Goal: Task Accomplishment & Management: Complete application form

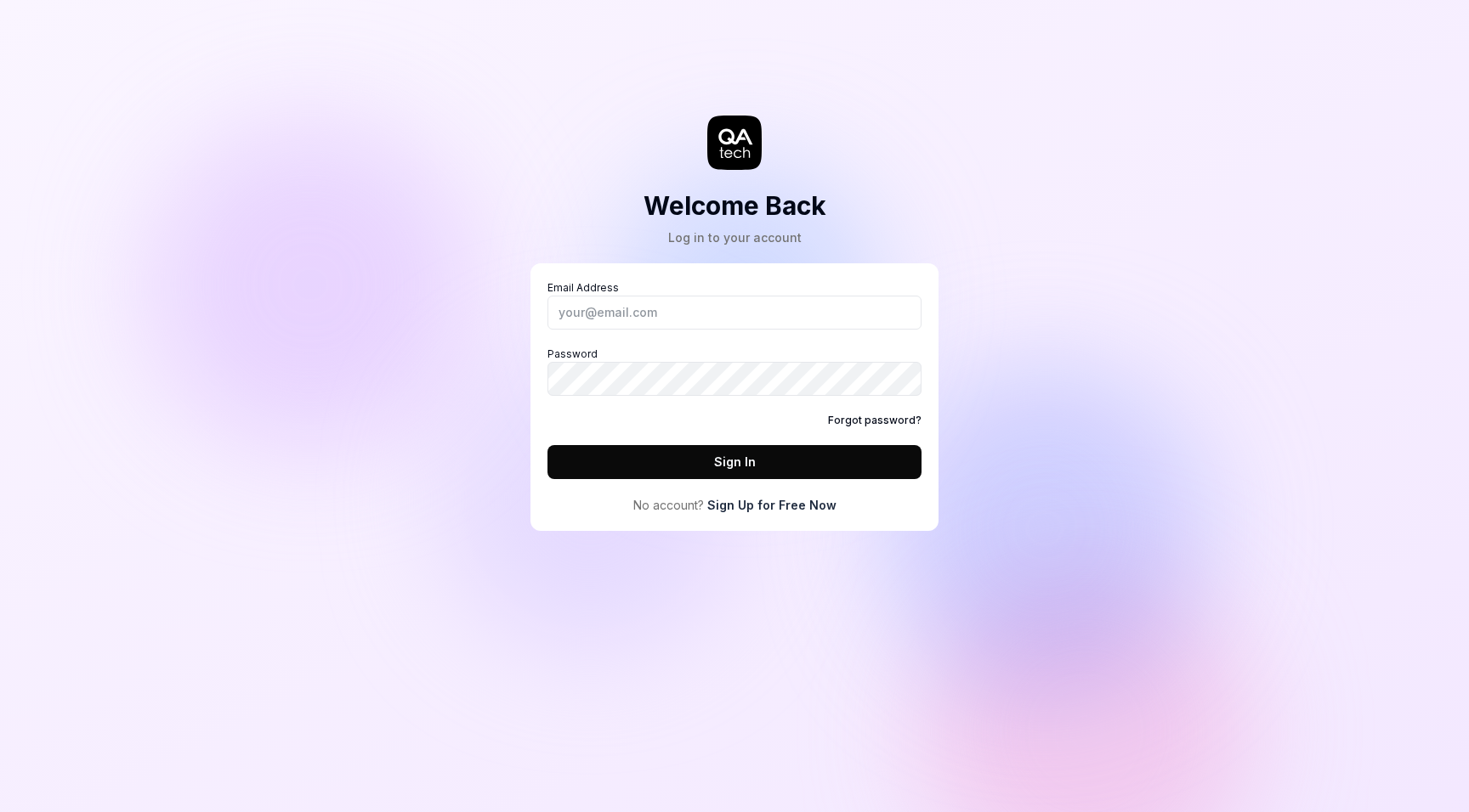
click at [796, 505] on link "Sign Up for Free Now" at bounding box center [772, 505] width 129 height 18
click at [789, 508] on link "Sign Up for Free Now" at bounding box center [772, 505] width 129 height 18
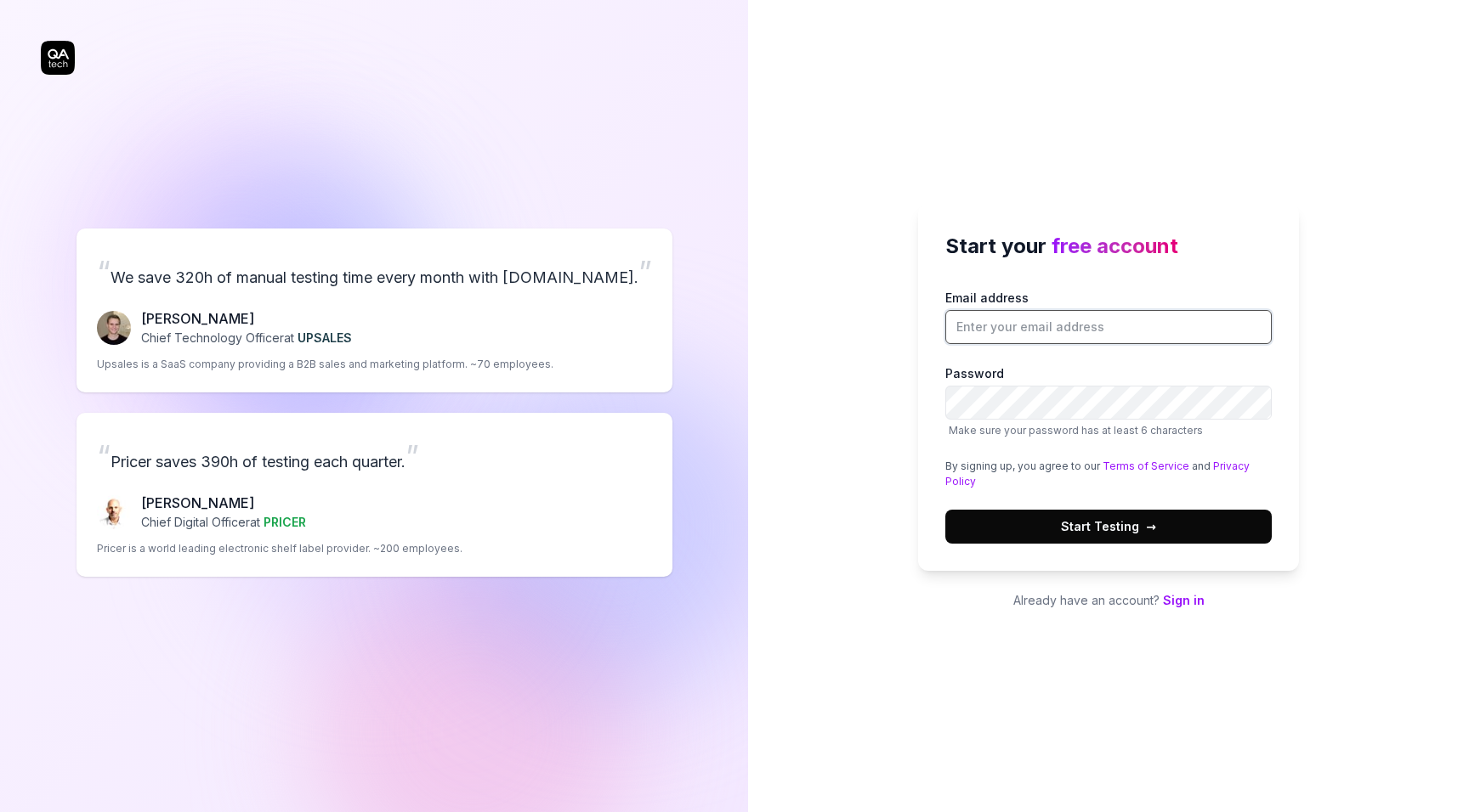
click at [994, 323] on input "Email address" at bounding box center [1109, 327] width 327 height 34
type input "[EMAIL_ADDRESS][DOMAIN_NAME]"
click at [904, 441] on div "Start your free account Email address anaferenssubs@gmail.com Password Make sur…" at bounding box center [1108, 406] width 721 height 812
click at [1180, 520] on button "Start Testing →" at bounding box center [1109, 527] width 327 height 34
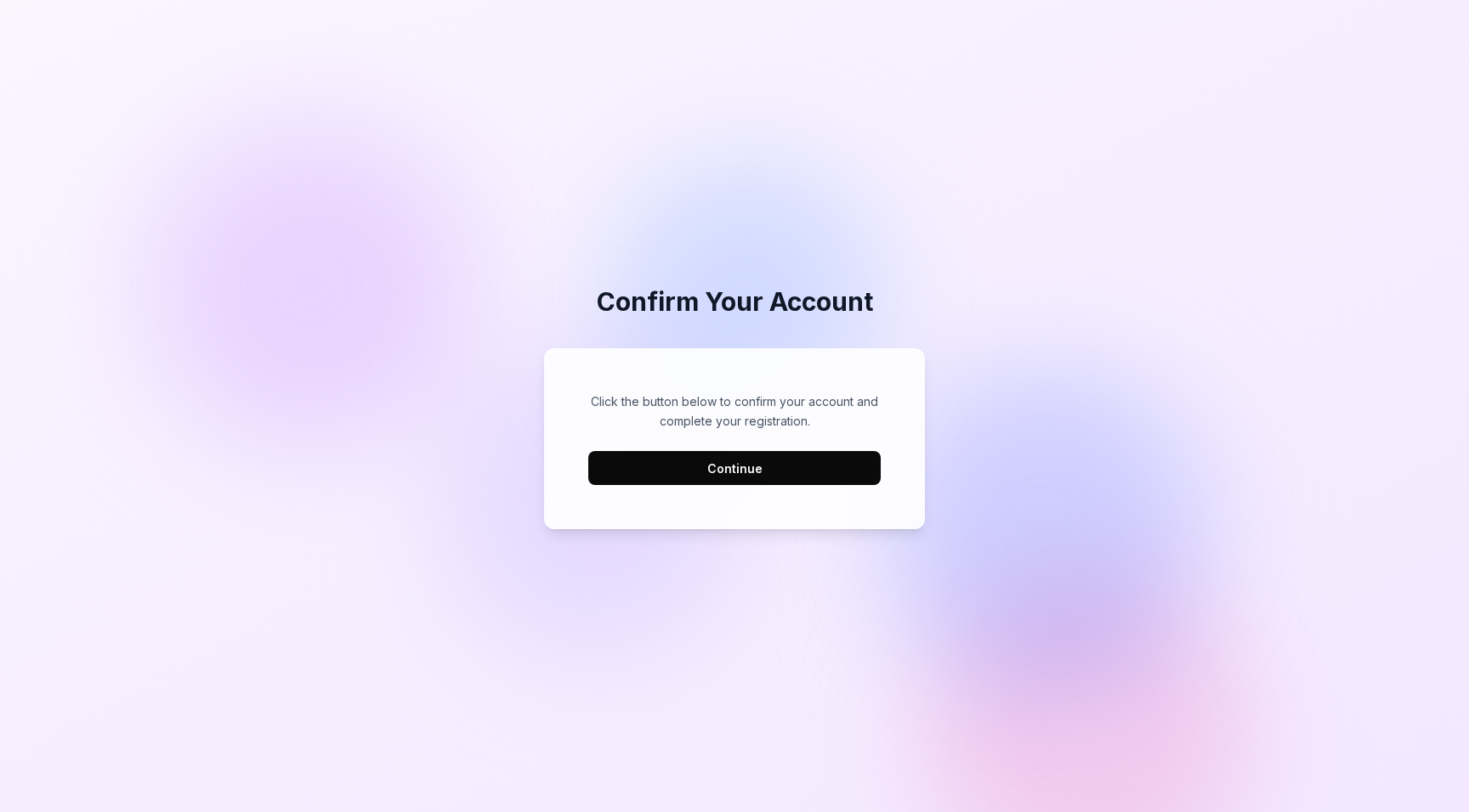
click at [771, 468] on button "Continue" at bounding box center [735, 468] width 293 height 34
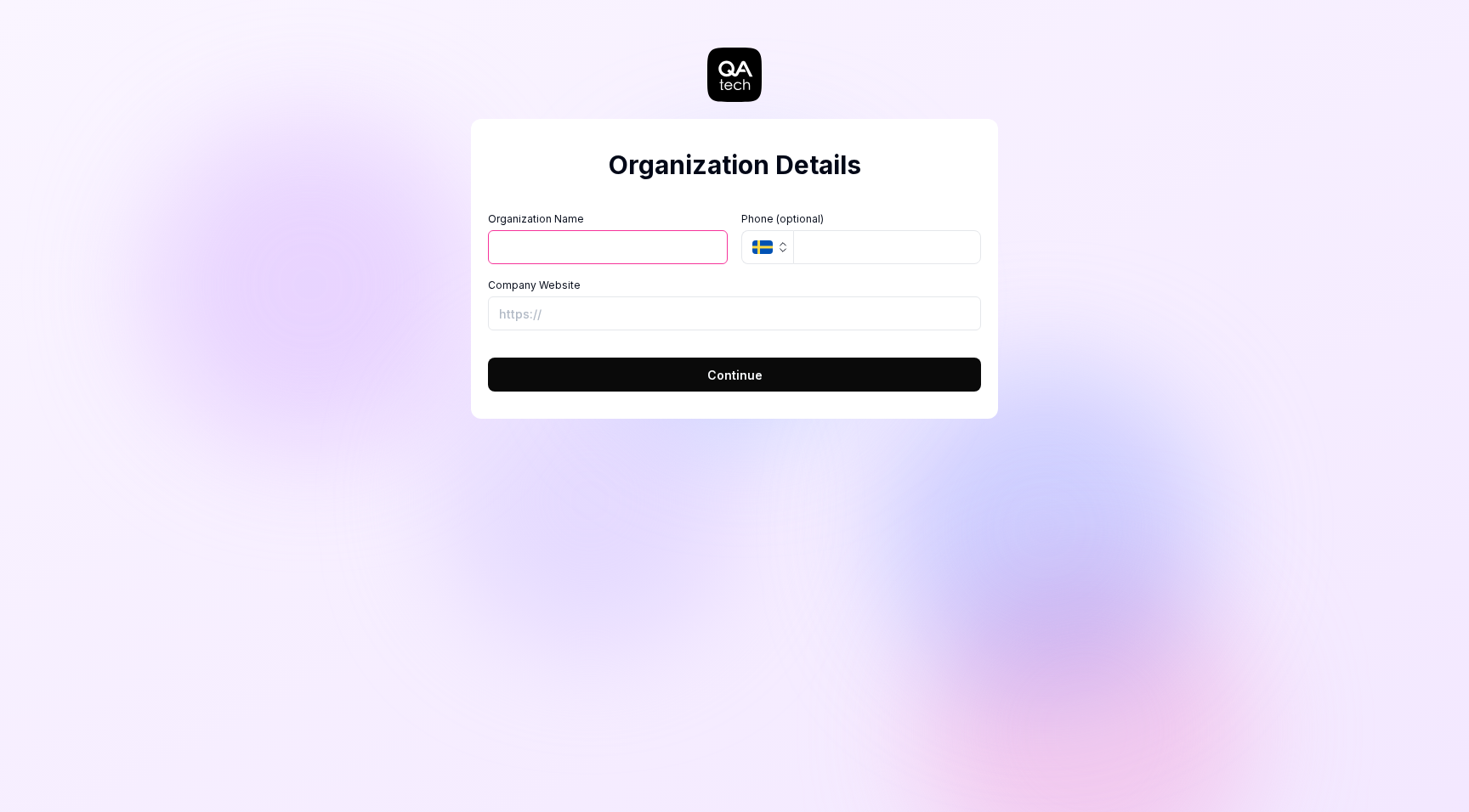
click at [620, 249] on input "Organization Name" at bounding box center [608, 247] width 240 height 34
type input "[PERSON_NAME]"
click at [690, 312] on input "Company Website" at bounding box center [735, 313] width 493 height 34
type input "https://anaferens.com/"
click at [800, 245] on input "tel" at bounding box center [887, 247] width 188 height 34
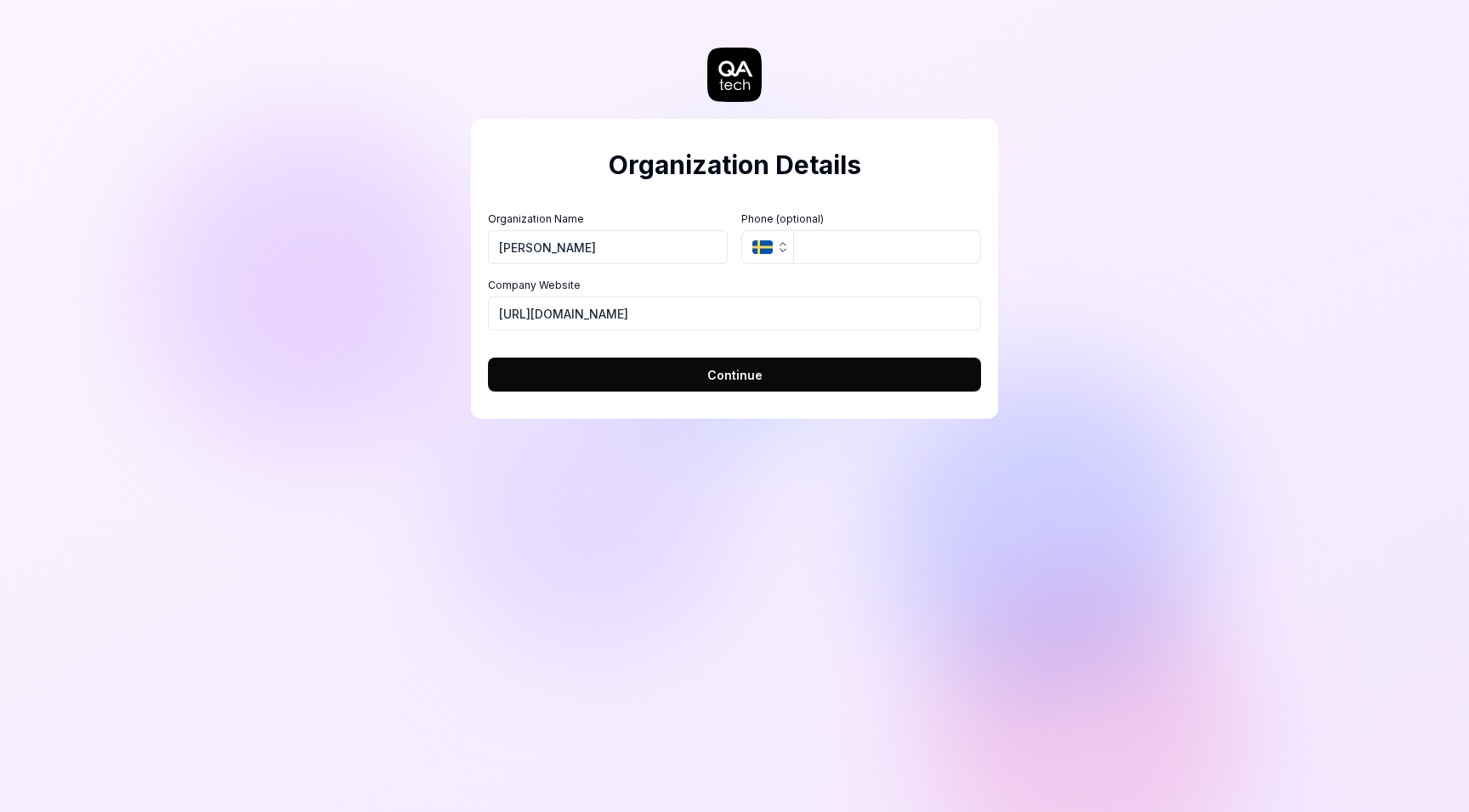
click at [838, 196] on div "Organization Details Organization Name Ana Ferens Organization Logo (Square min…" at bounding box center [735, 269] width 527 height 300
click at [734, 372] on span "Continue" at bounding box center [735, 375] width 55 height 18
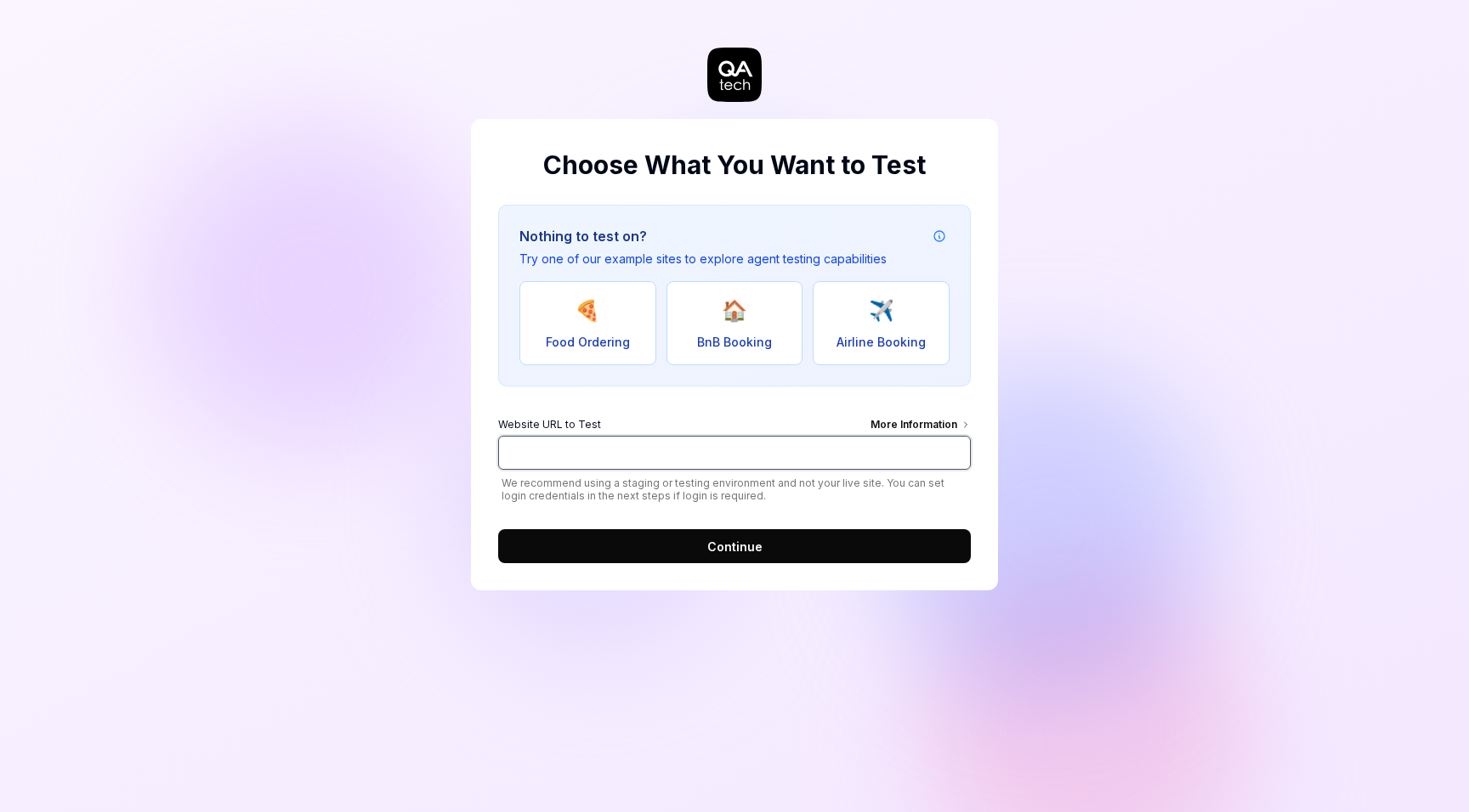
click at [615, 463] on input "Website URL to Test More Information" at bounding box center [734, 453] width 472 height 34
type input "https://anaferens.com/"
click at [898, 420] on div "More Information" at bounding box center [920, 427] width 100 height 19
click at [898, 436] on input "https://anaferens.com/" at bounding box center [734, 453] width 472 height 34
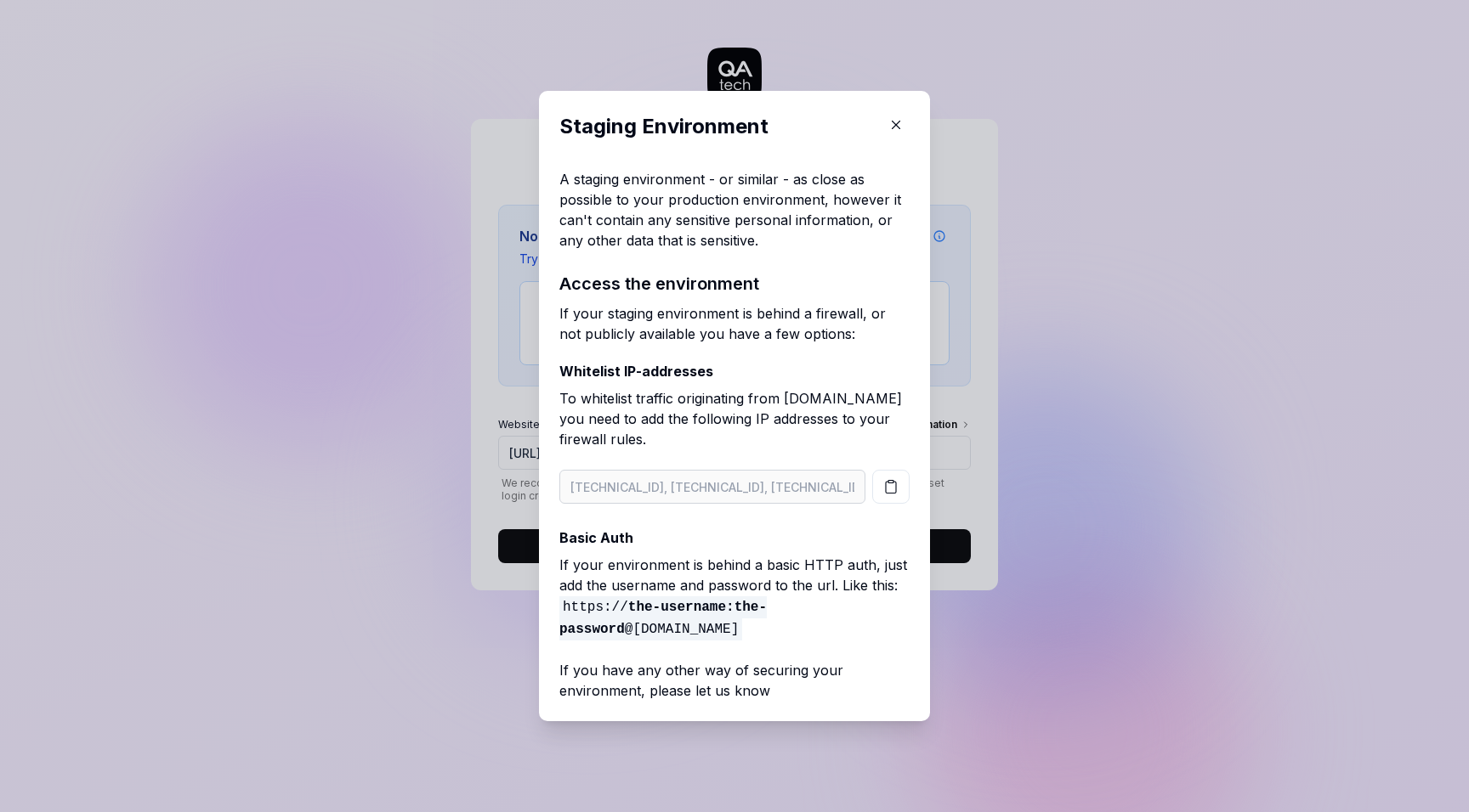
click at [907, 114] on h2 "Staging Environment" at bounding box center [734, 127] width 350 height 30
click at [899, 127] on icon "button" at bounding box center [896, 125] width 15 height 15
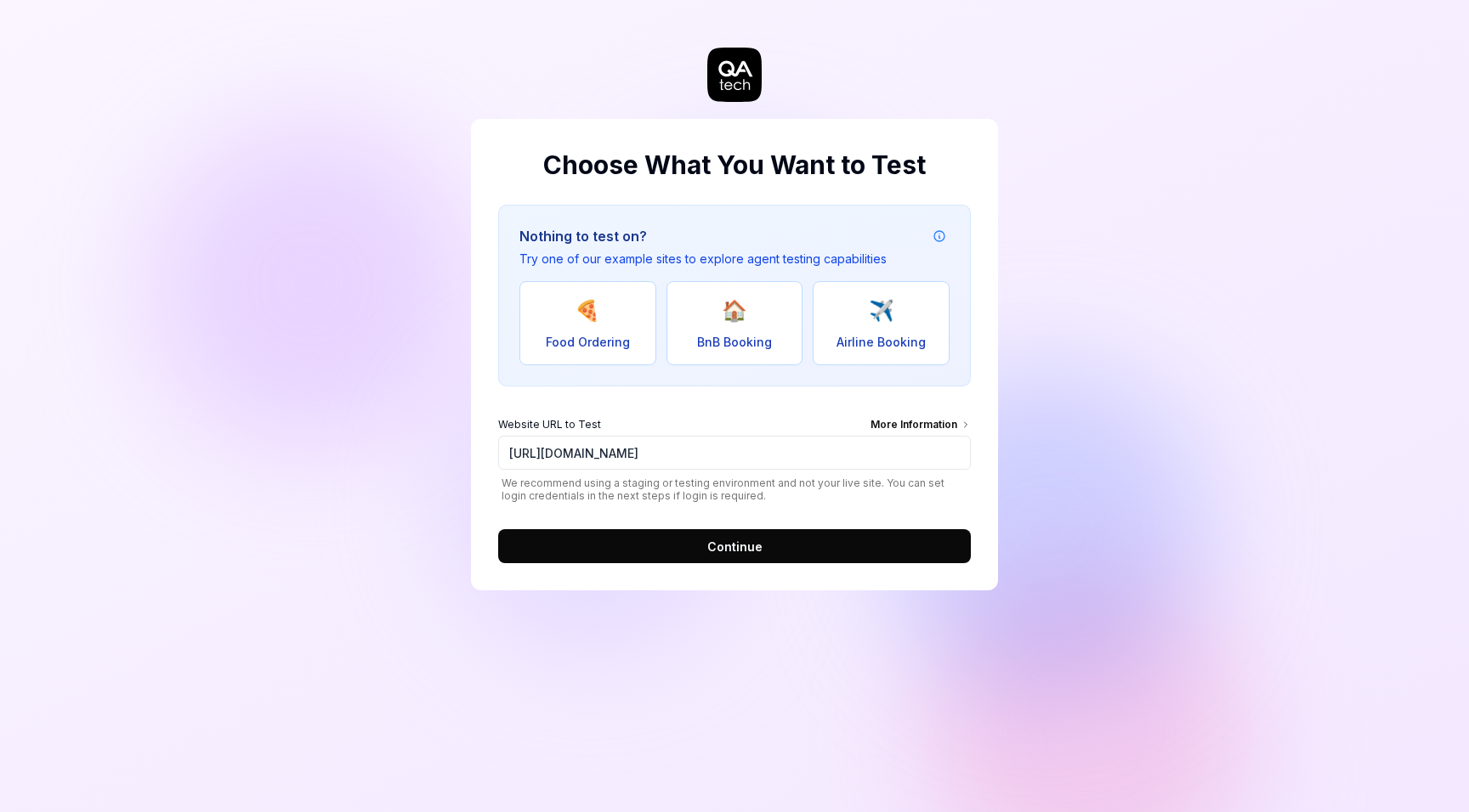
click at [708, 549] on button "Continue" at bounding box center [734, 547] width 472 height 34
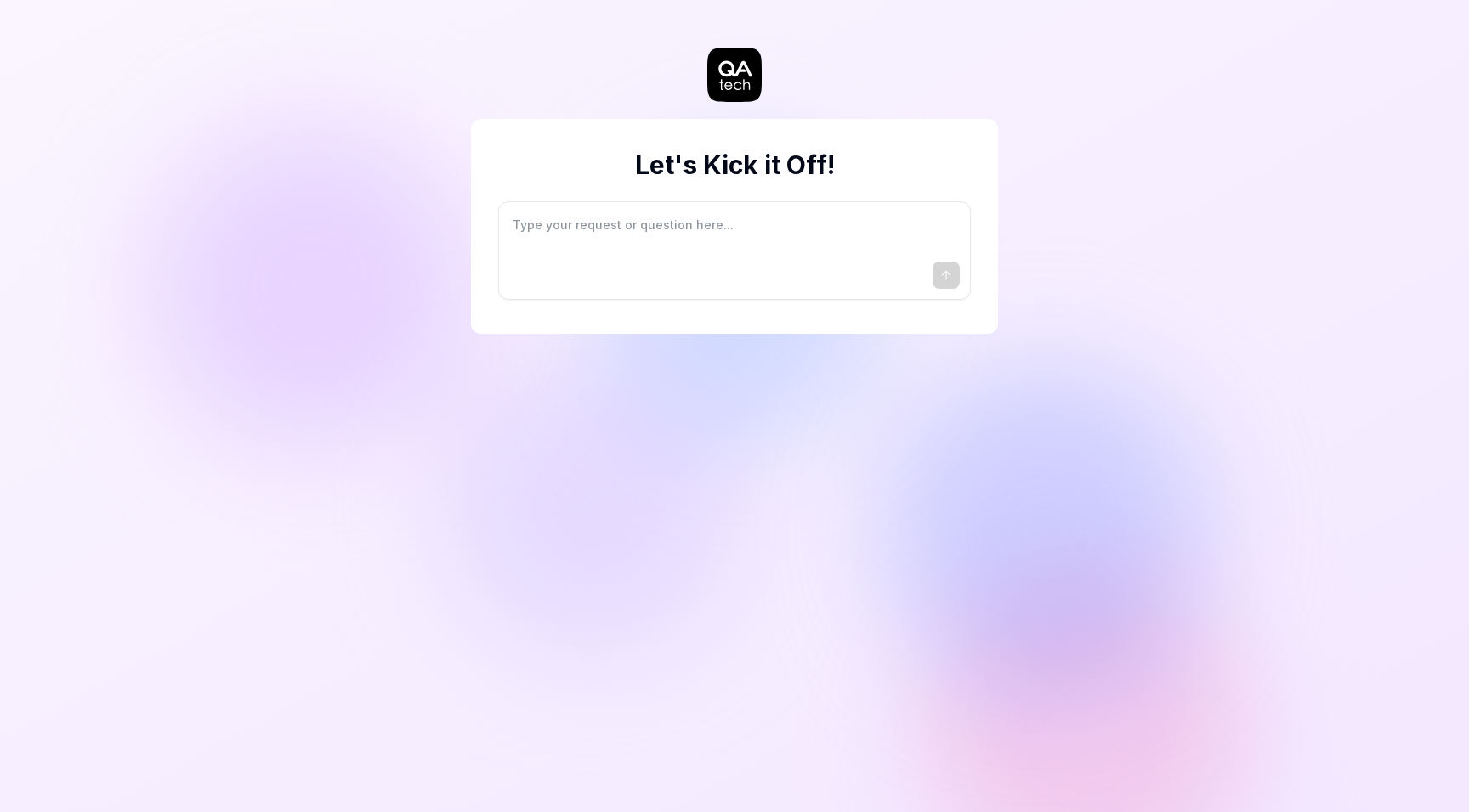
type textarea "*"
type textarea "I"
type textarea "*"
type textarea "I"
type textarea "*"
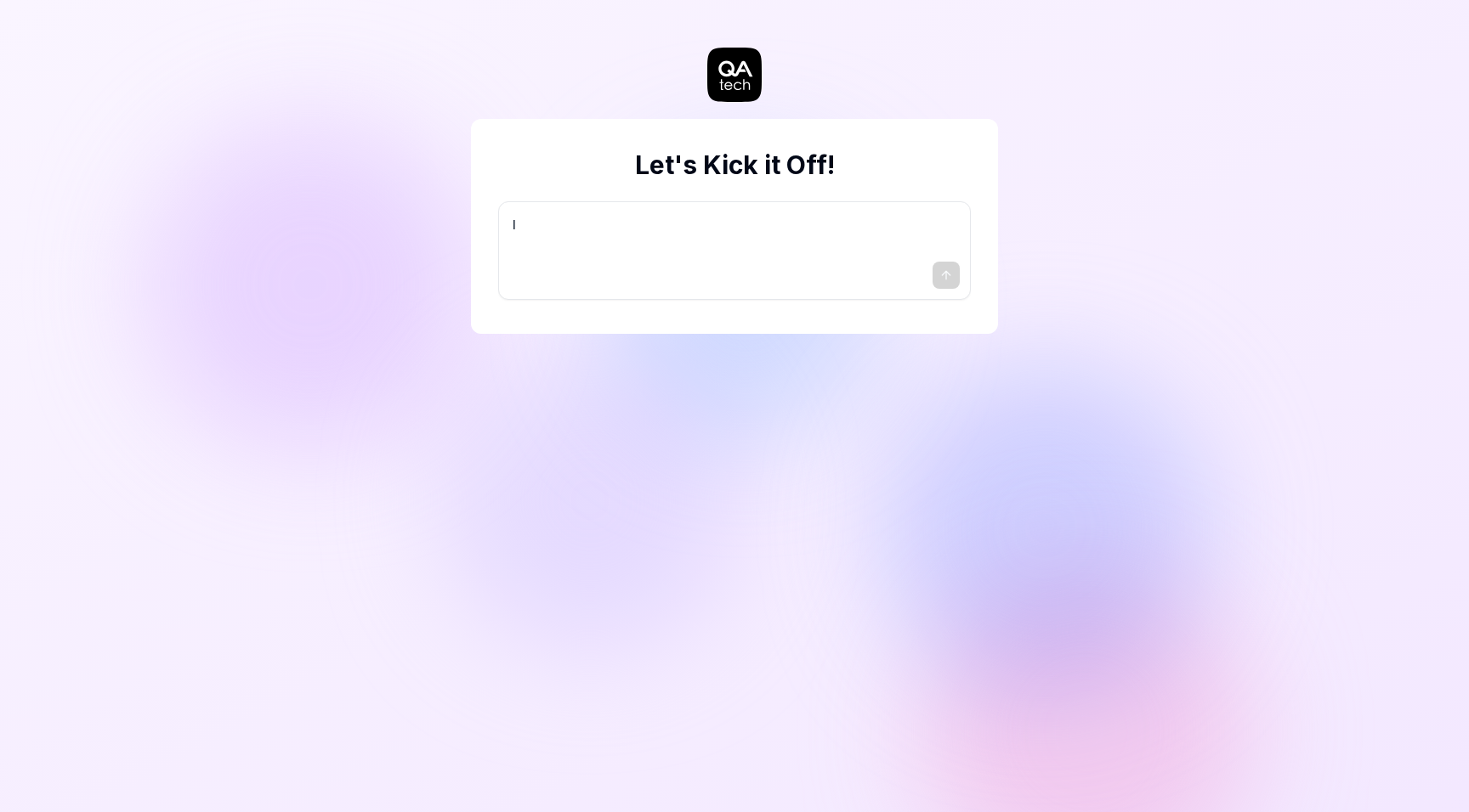
type textarea "I w"
type textarea "*"
type textarea "I wa"
type textarea "*"
type textarea "I wan"
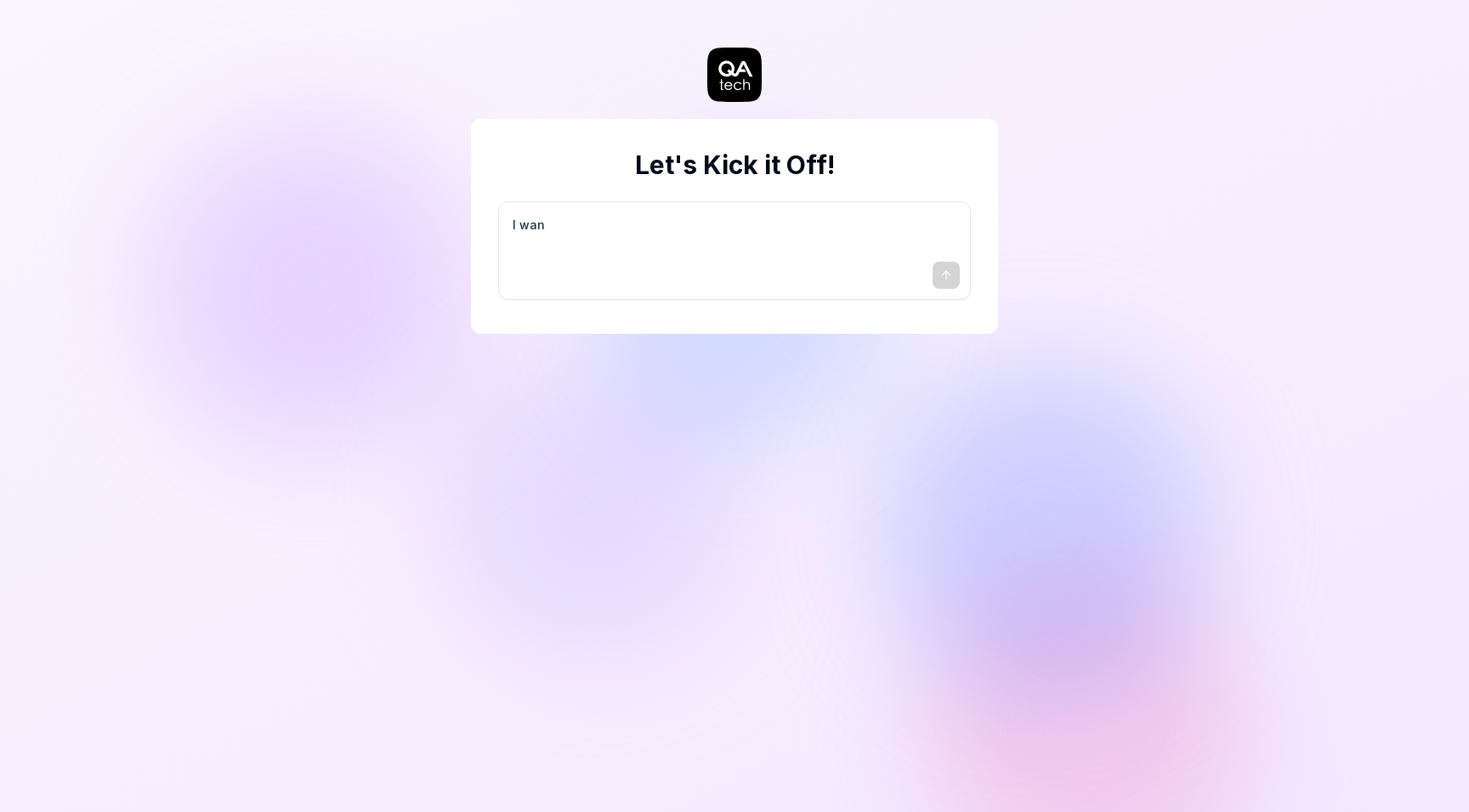
type textarea "*"
type textarea "I want"
type textarea "*"
type textarea "I want"
type textarea "*"
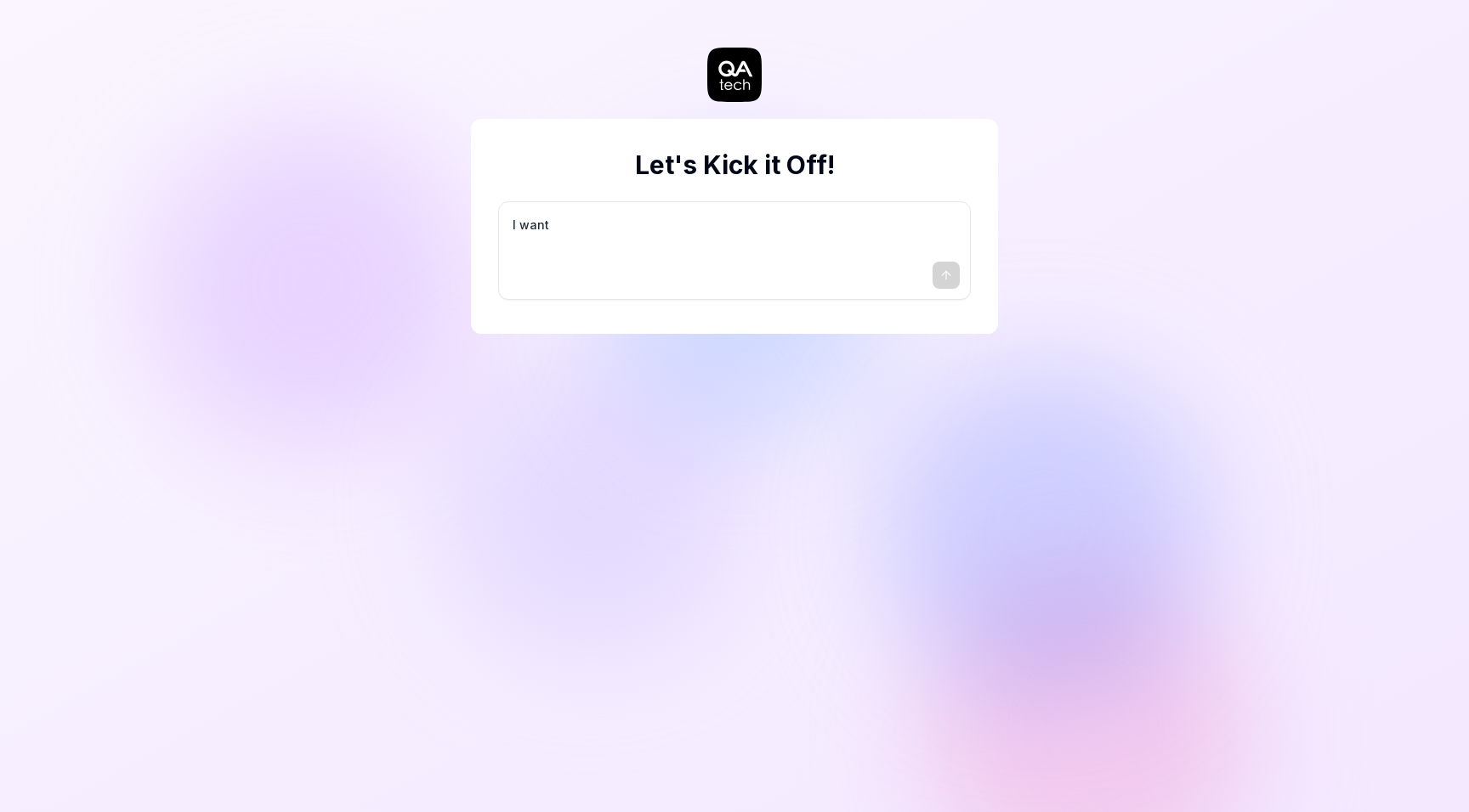
type textarea "I want a"
type textarea "*"
type textarea "I want a"
type textarea "*"
type textarea "I want a g"
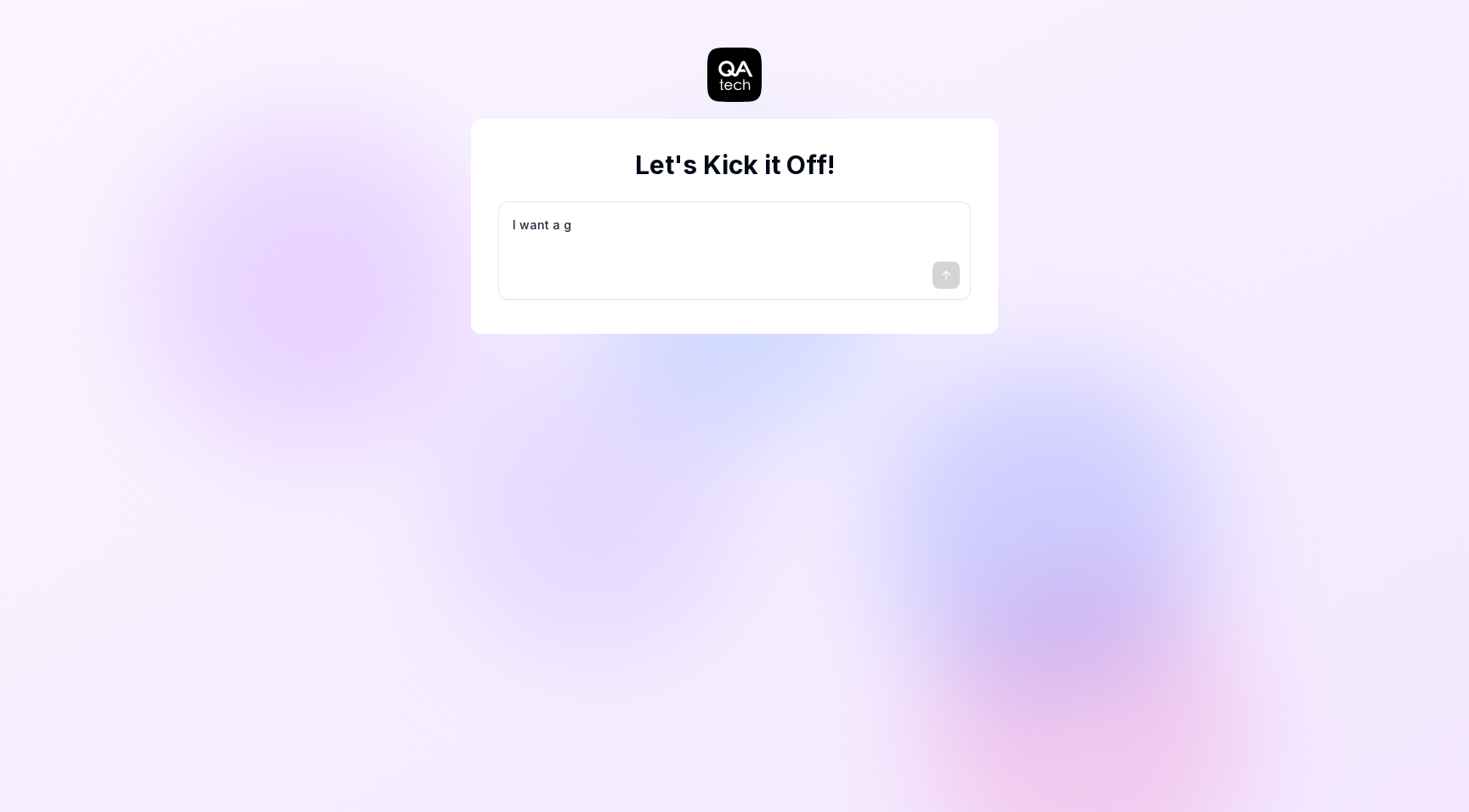
type textarea "*"
type textarea "I want a go"
type textarea "*"
type textarea "I want a goo"
type textarea "*"
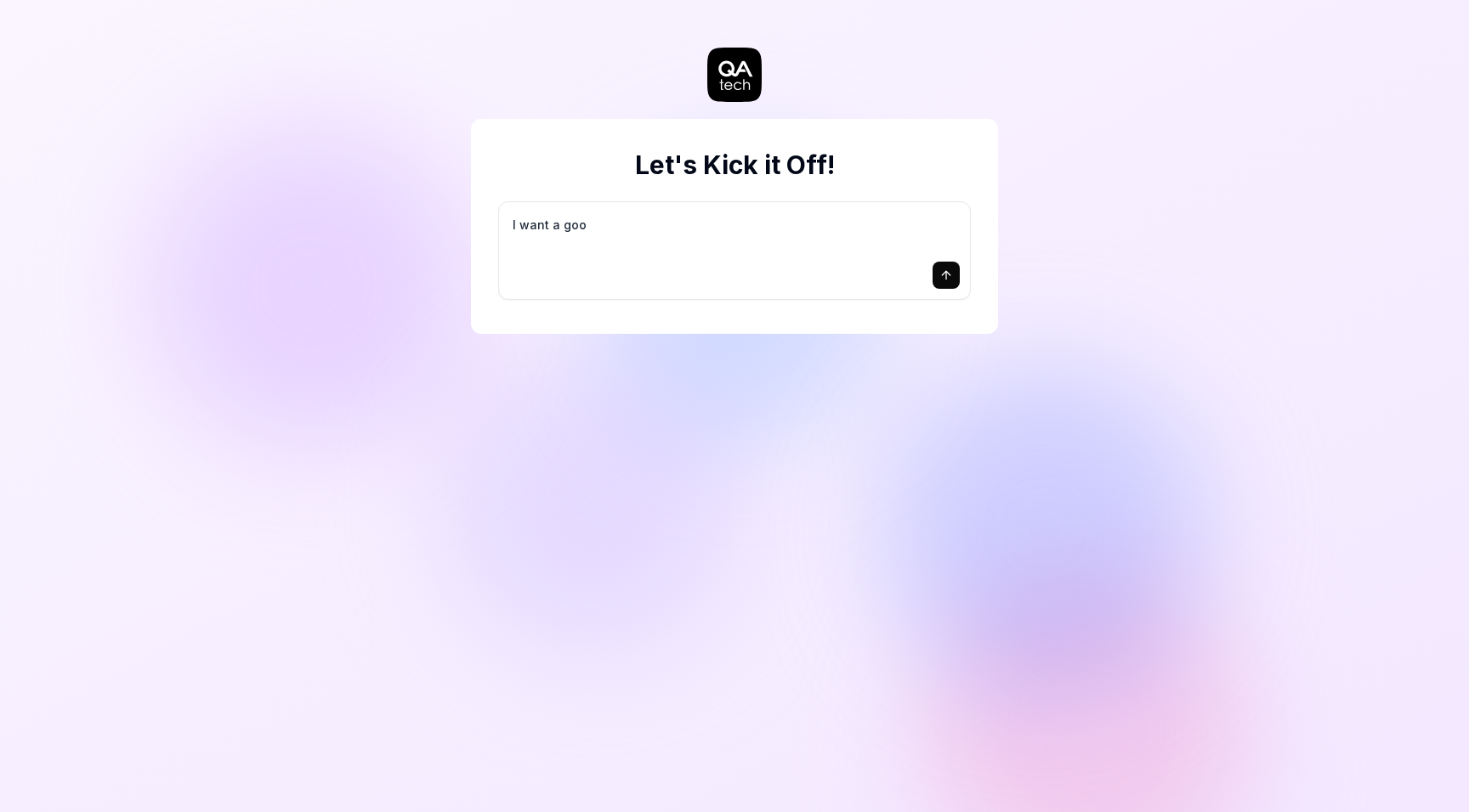
type textarea "I want a good"
type textarea "*"
type textarea "I want a good"
type textarea "*"
type textarea "I want a good t"
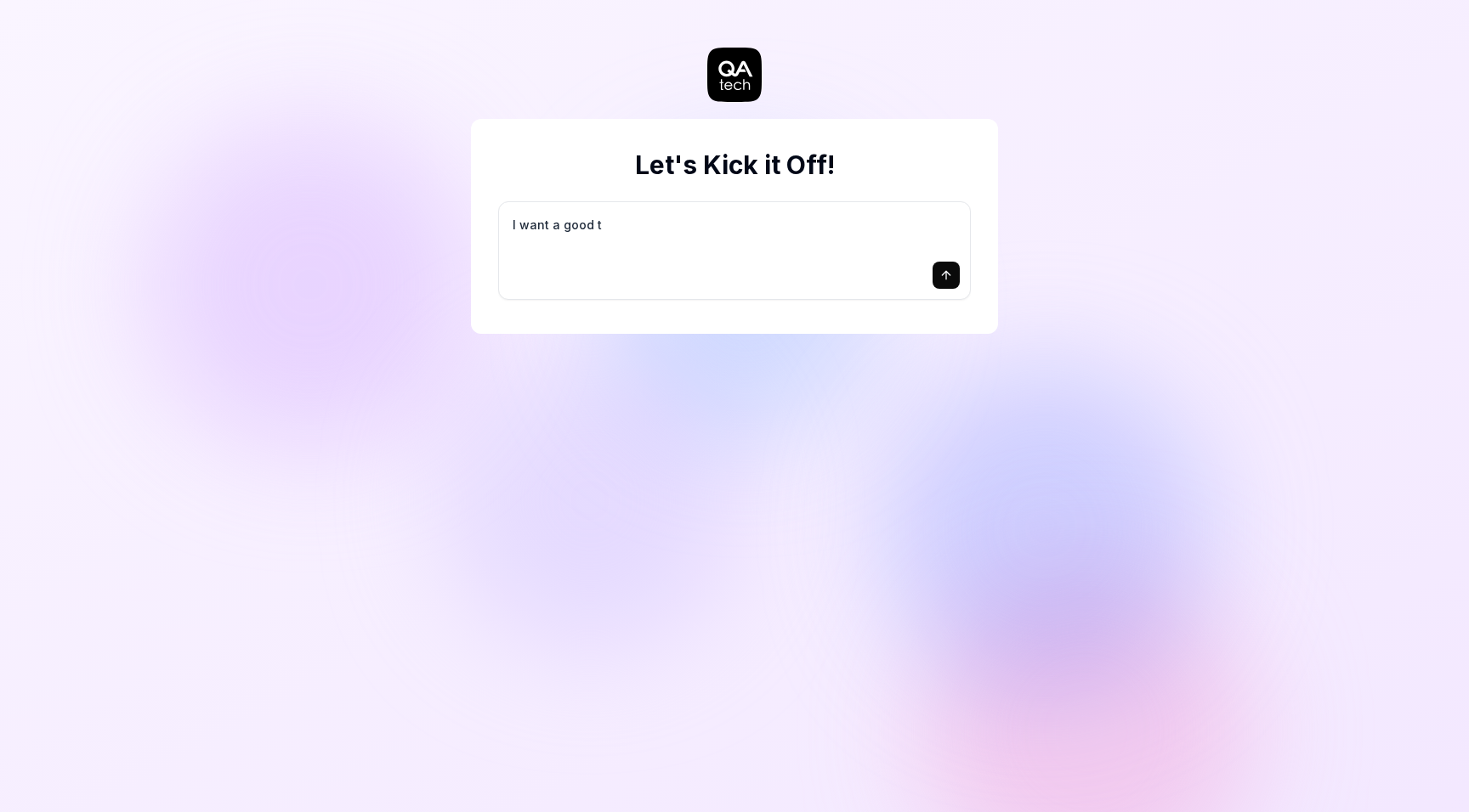
type textarea "*"
type textarea "I want a good te"
type textarea "*"
type textarea "I want a good tes"
type textarea "*"
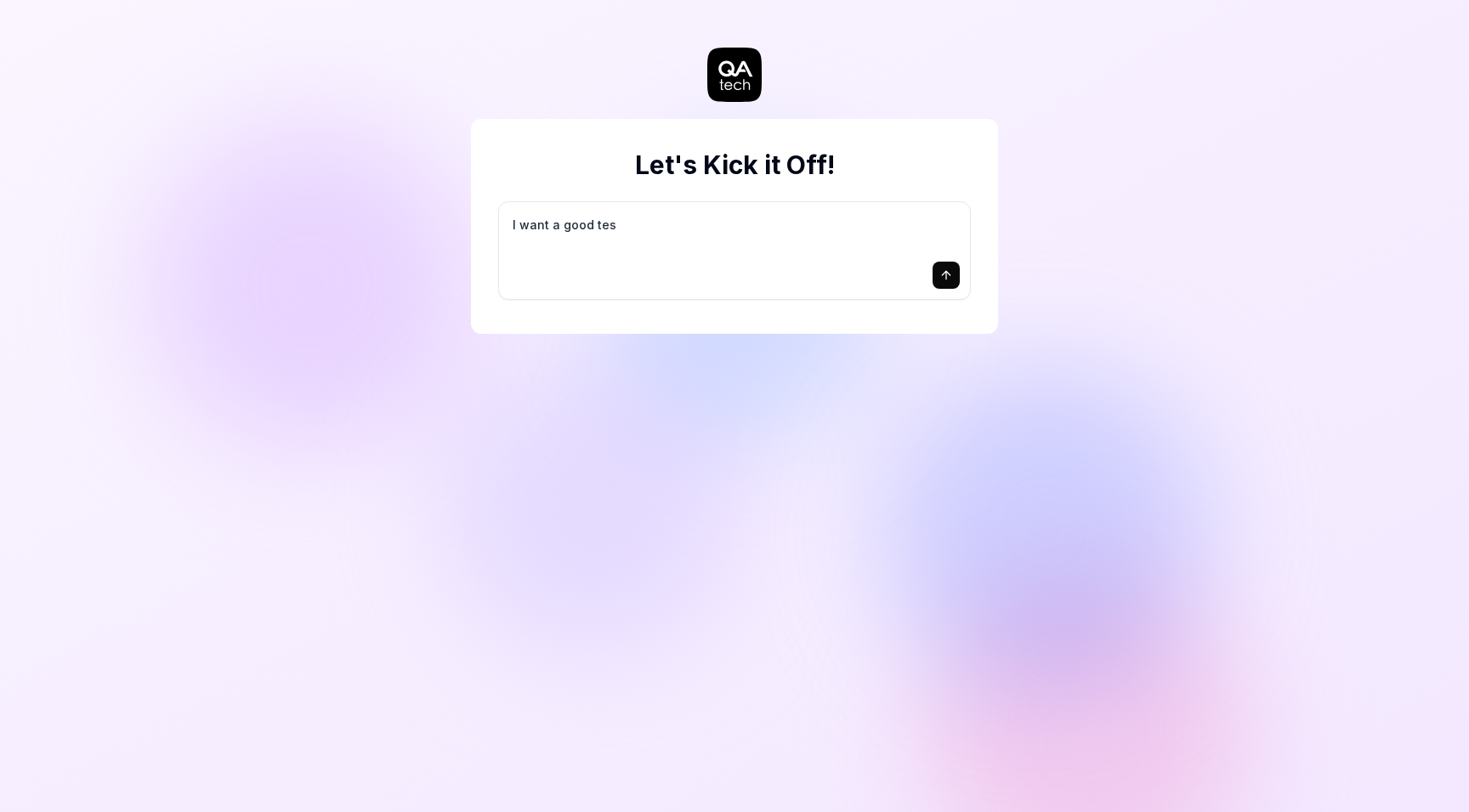
type textarea "I want a good test"
type textarea "*"
type textarea "I want a good test"
type textarea "*"
type textarea "I want a good test s"
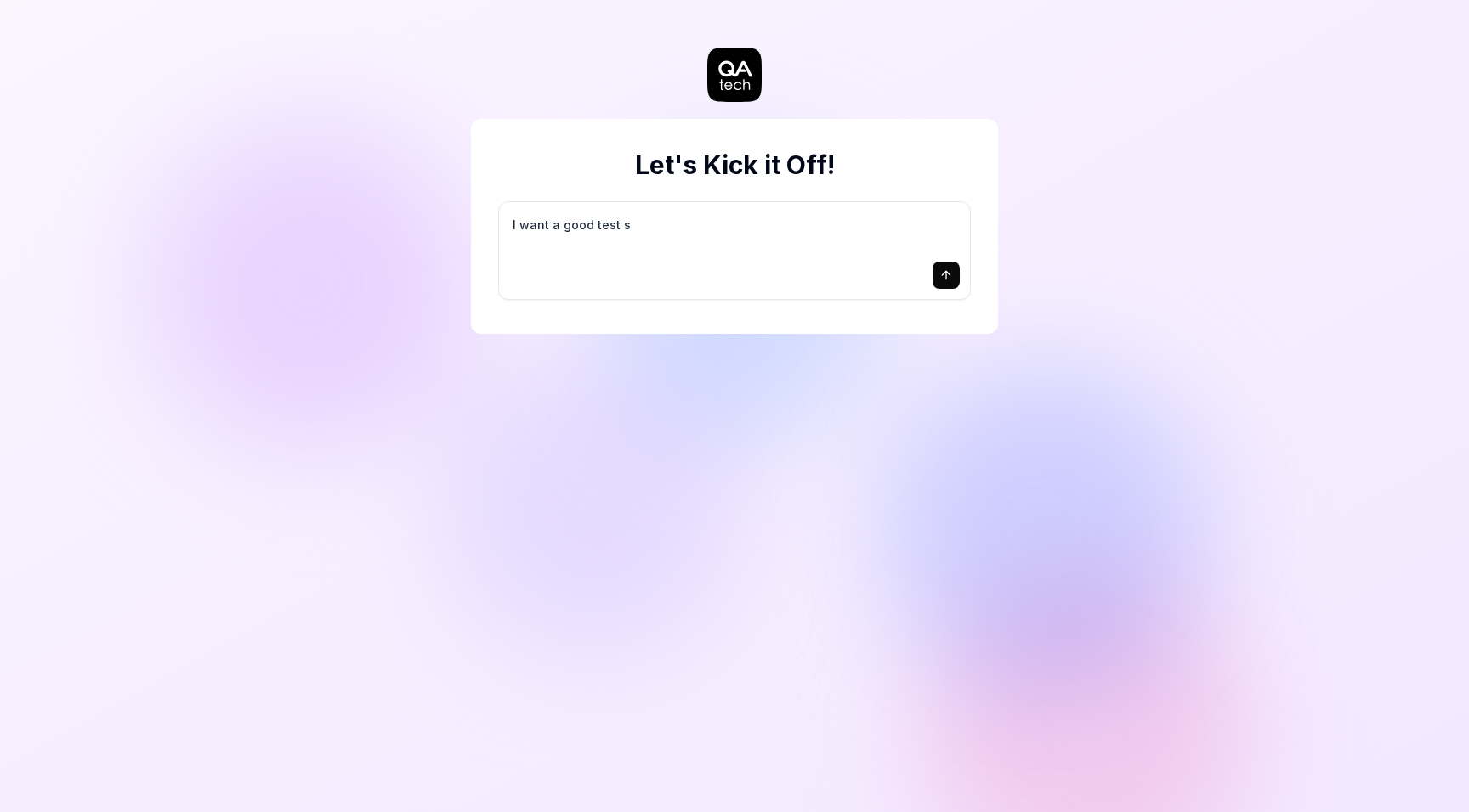
type textarea "*"
type textarea "I want a good test se"
type textarea "*"
type textarea "I want a good test set"
type textarea "*"
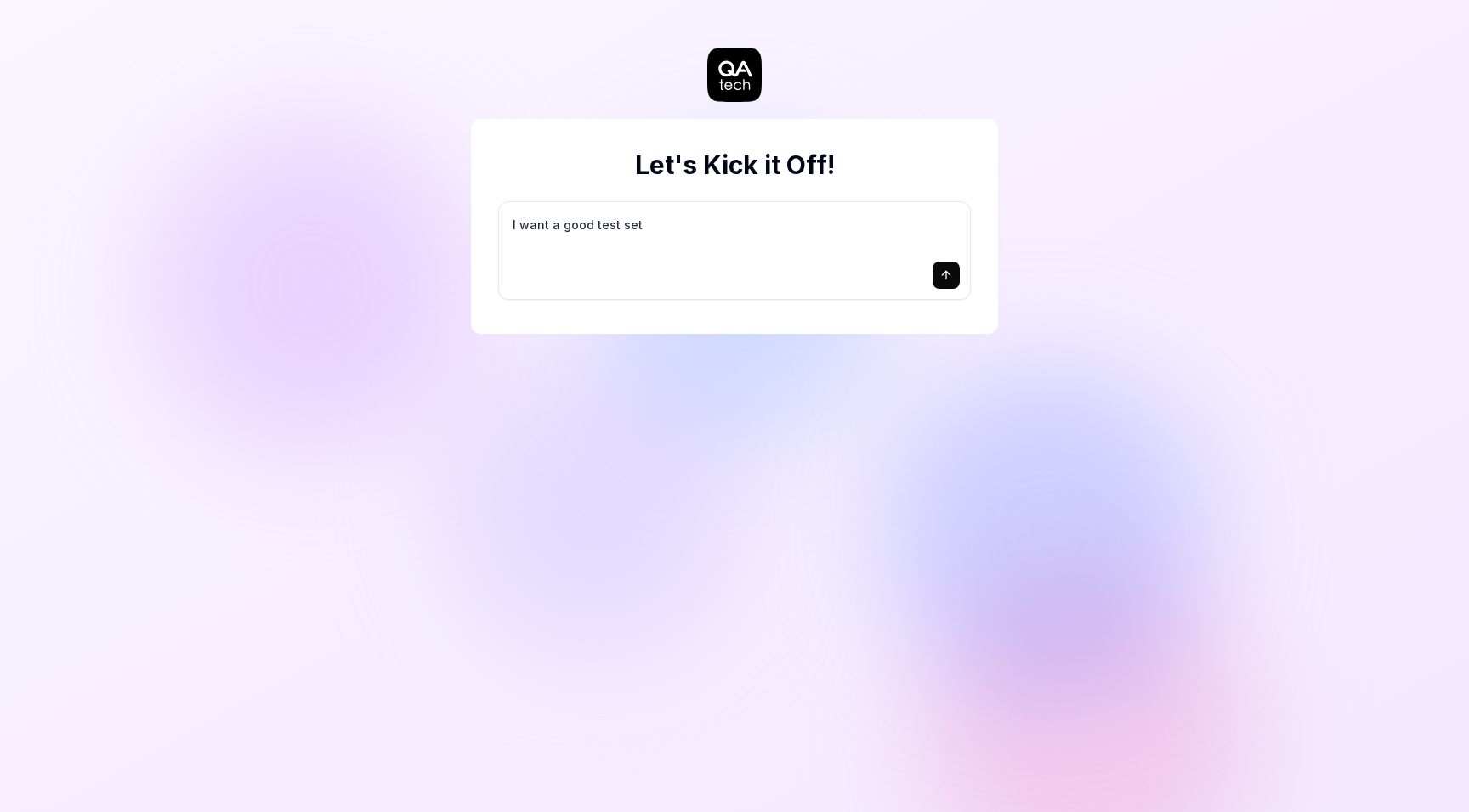
type textarea "I want a good test setu"
type textarea "*"
type textarea "I want a good test setup"
type textarea "*"
type textarea "I want a good test setup"
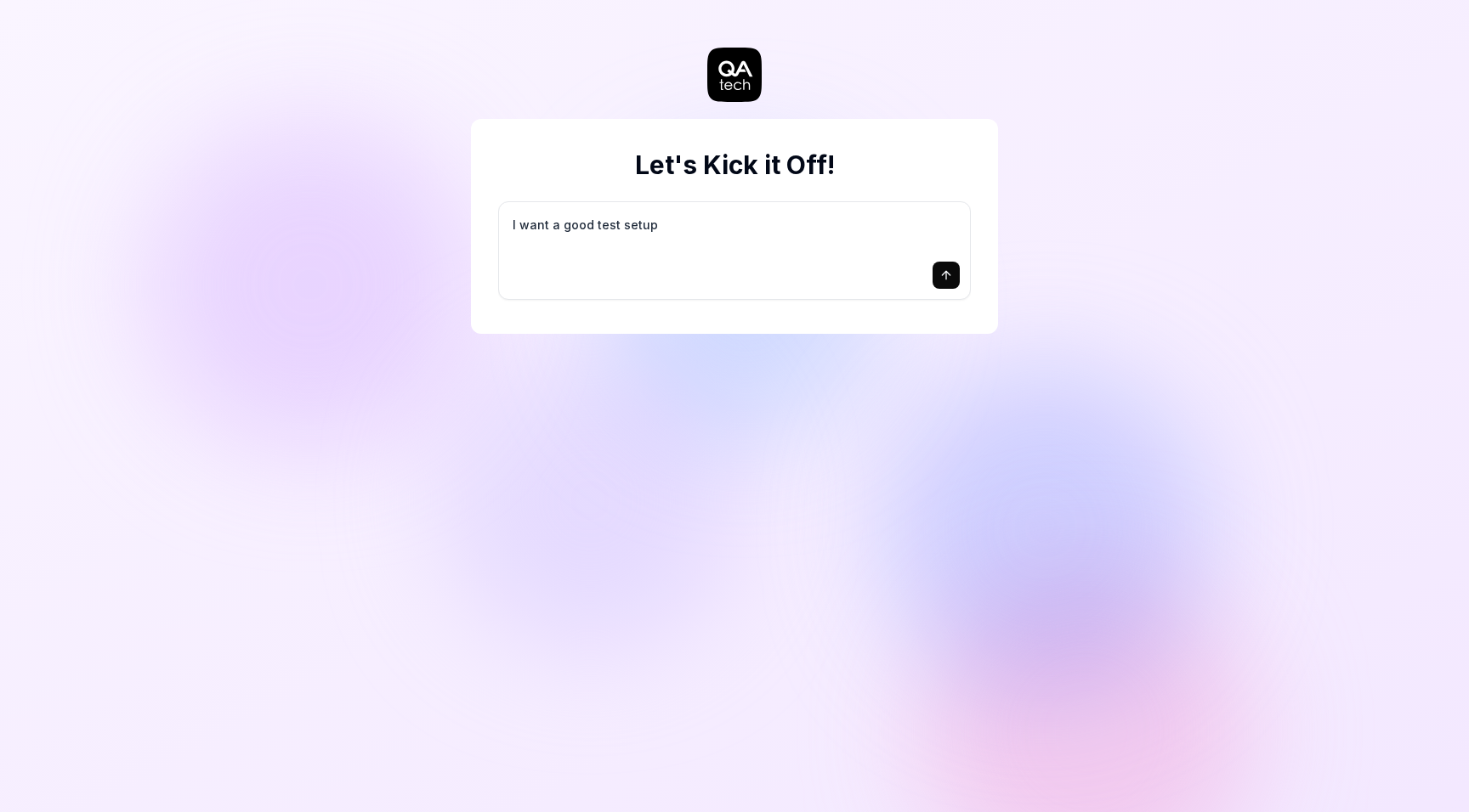
type textarea "*"
type textarea "I want a good test setup f"
type textarea "*"
type textarea "I want a good test setup fo"
type textarea "*"
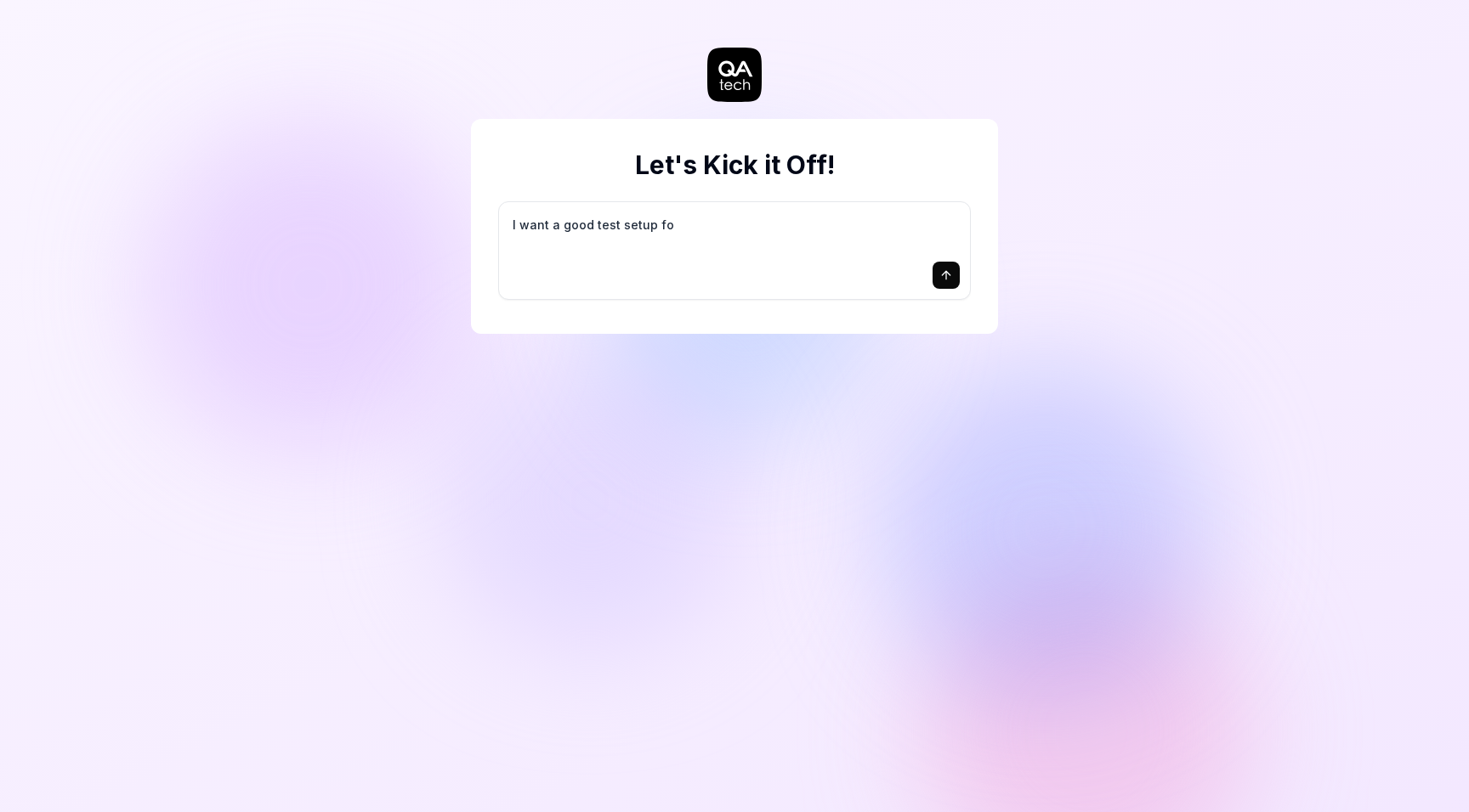
type textarea "I want a good test setup for"
type textarea "*"
type textarea "I want a good test setup for"
type textarea "*"
type textarea "I want a good test setup for m"
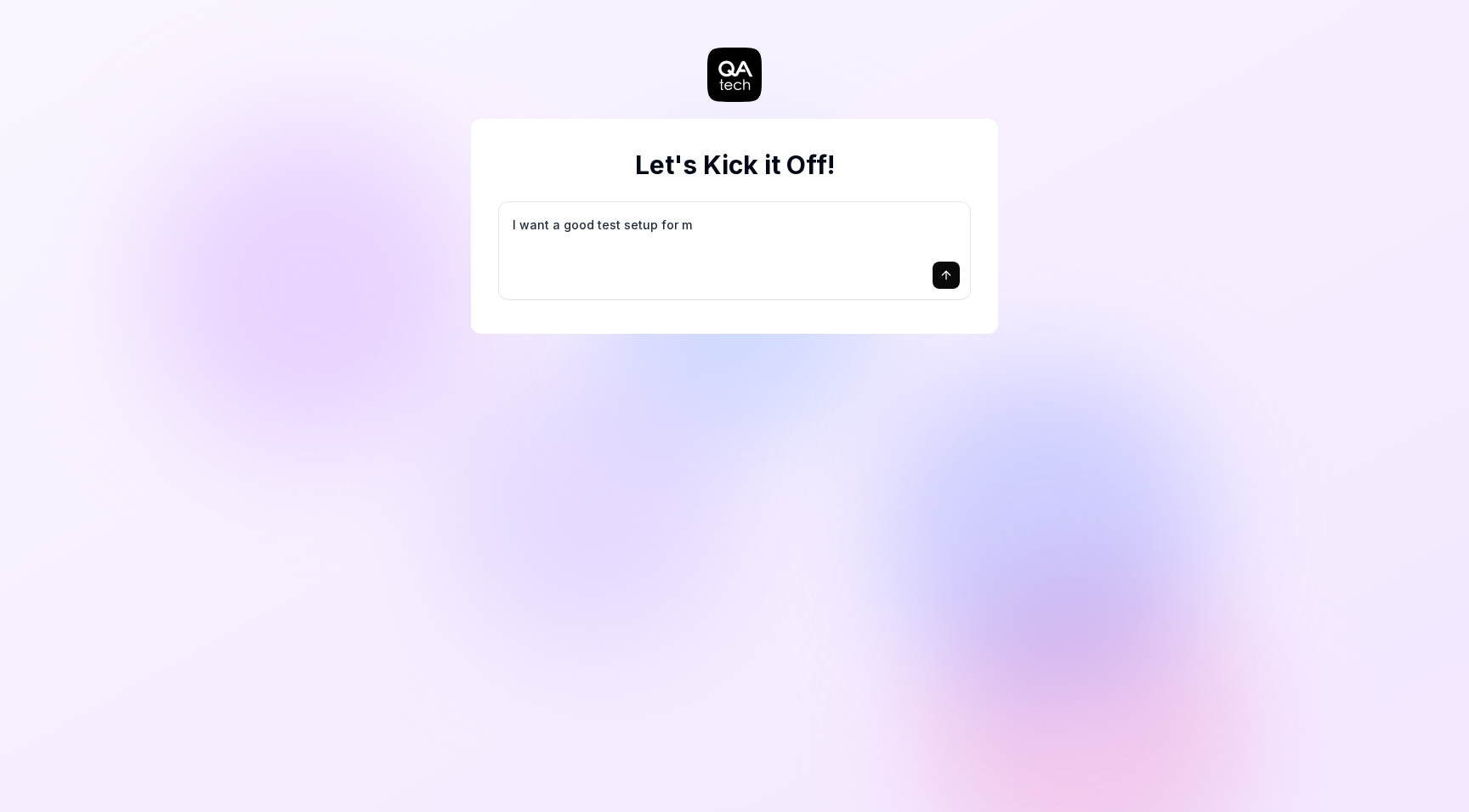
type textarea "*"
type textarea "I want a good test setup for my"
type textarea "*"
type textarea "I want a good test setup for my"
type textarea "*"
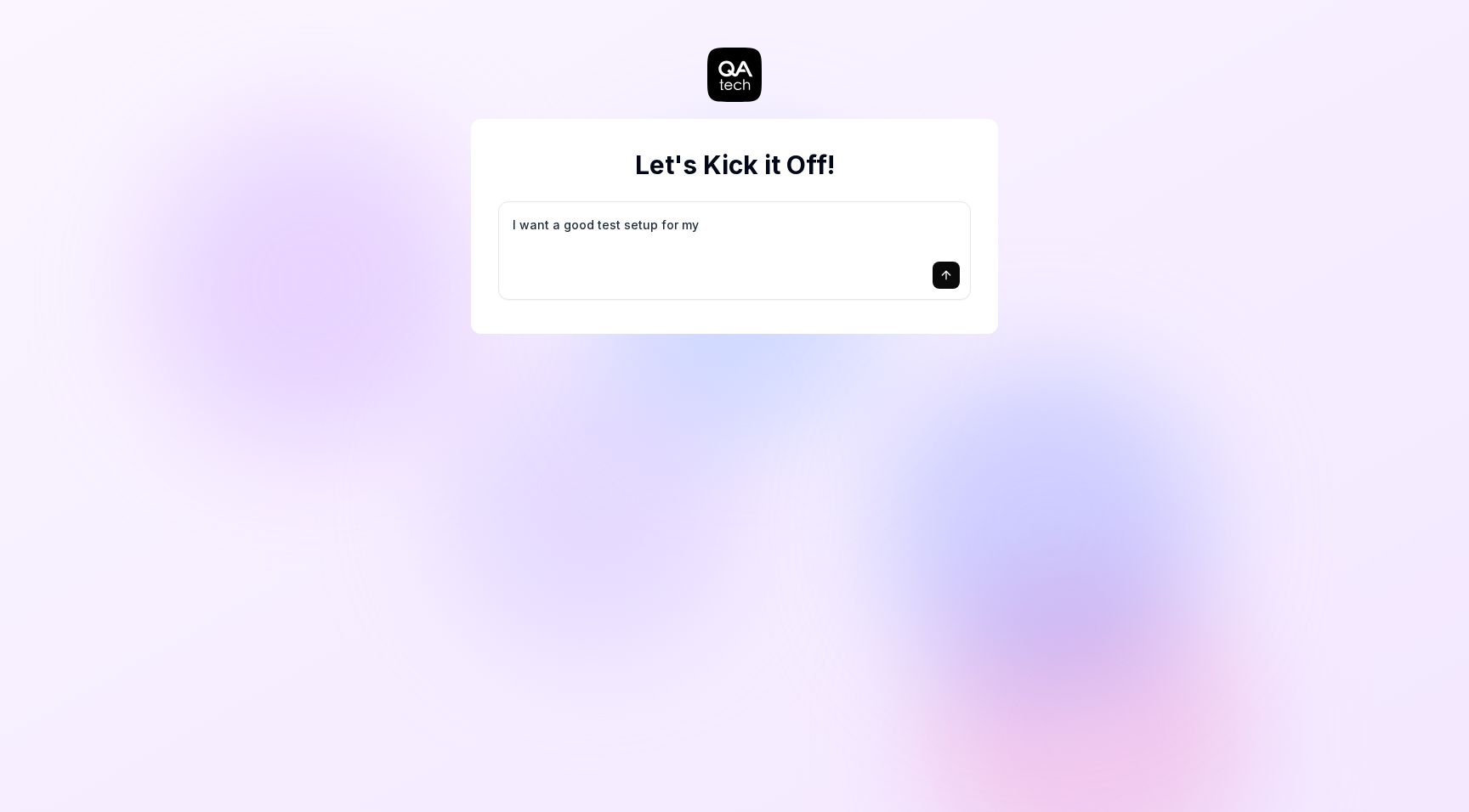
type textarea "I want a good test setup for my s"
type textarea "*"
type textarea "I want a good test setup for my si"
type textarea "*"
type textarea "I want a good test setup for my sit"
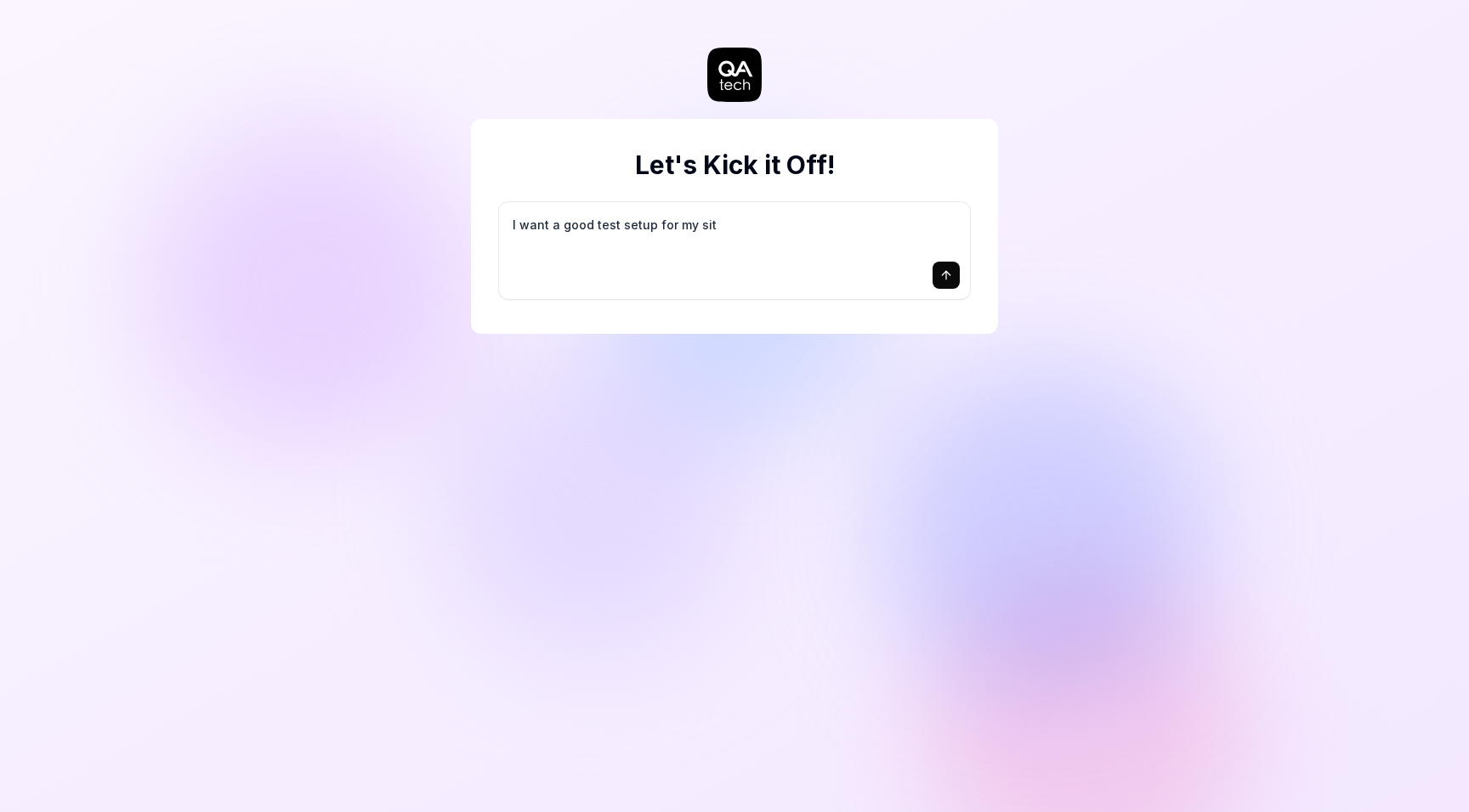
type textarea "*"
type textarea "I want a good test setup for my site"
type textarea "*"
type textarea "I want a good test setup for my site"
type textarea "*"
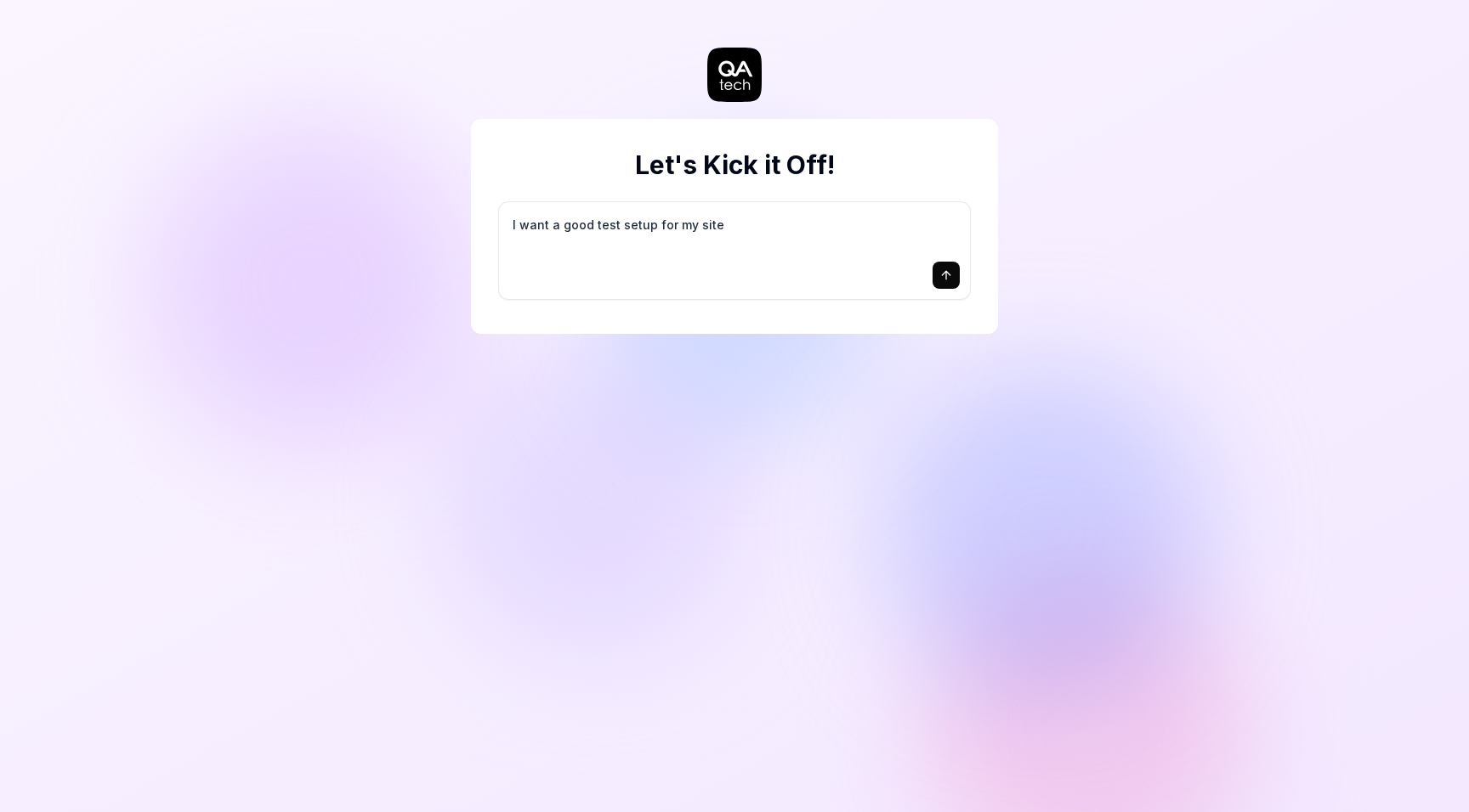
type textarea "I want a good test setup for my site -"
type textarea "*"
type textarea "I want a good test setup for my site -"
type textarea "*"
type textarea "I want a good test setup for my site - h"
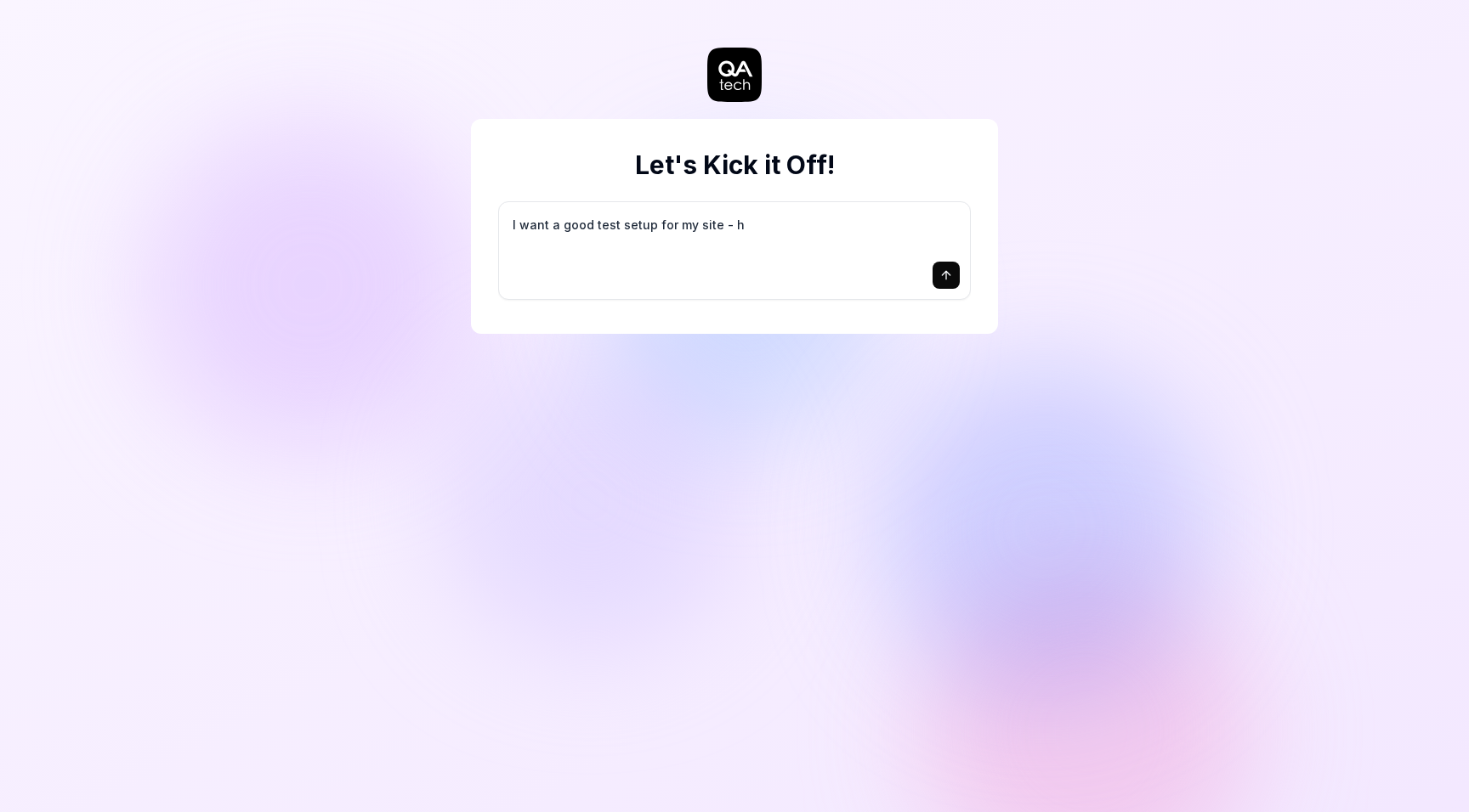
type textarea "*"
type textarea "I want a good test setup for my site - he"
type textarea "*"
type textarea "I want a good test setup for my site - hel"
type textarea "*"
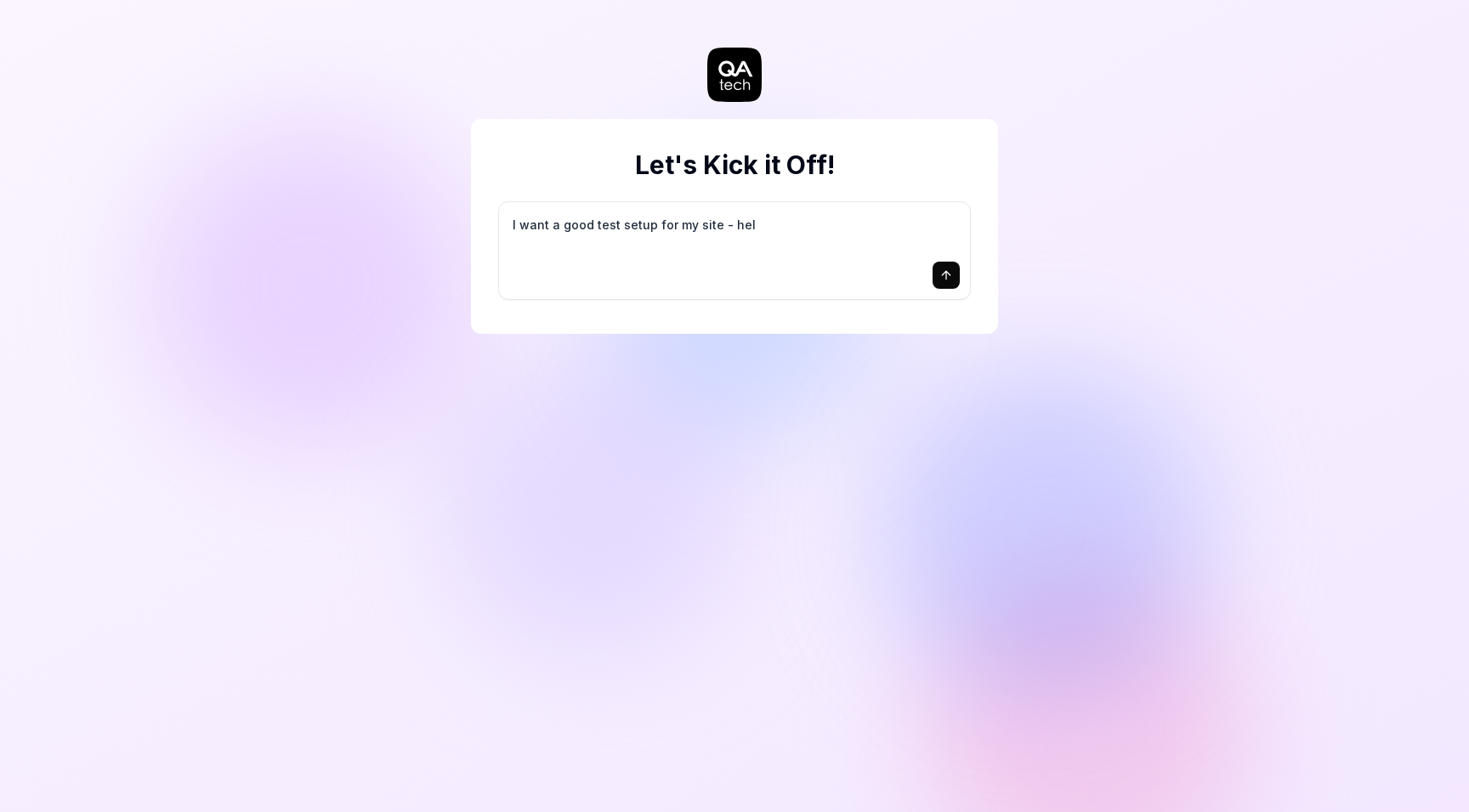
type textarea "I want a good test setup for my site - help"
type textarea "*"
type textarea "I want a good test setup for my site - help"
type textarea "*"
type textarea "I want a good test setup for my site - help m"
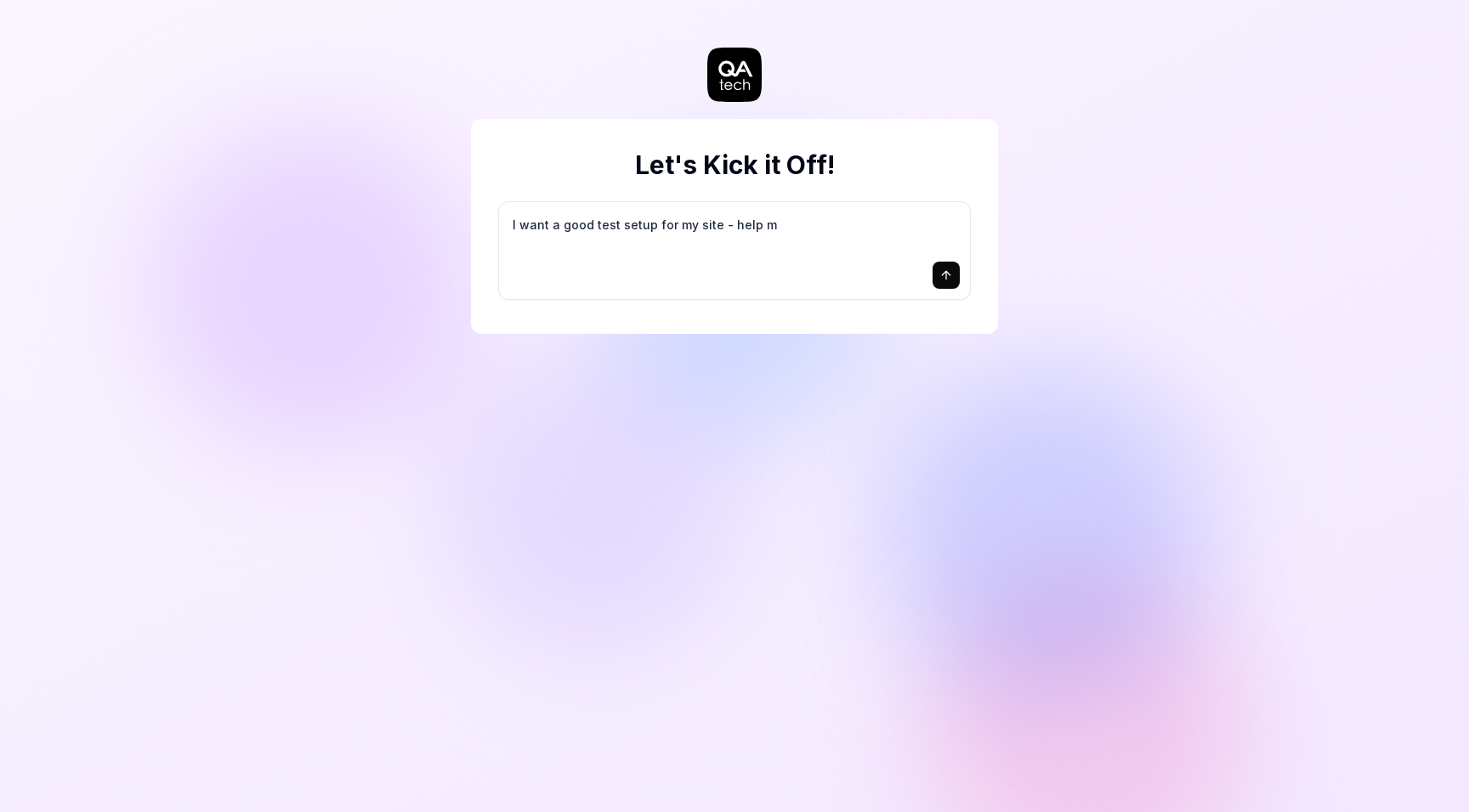
type textarea "*"
type textarea "I want a good test setup for my site - help me"
type textarea "*"
type textarea "I want a good test setup for my site - help me"
type textarea "*"
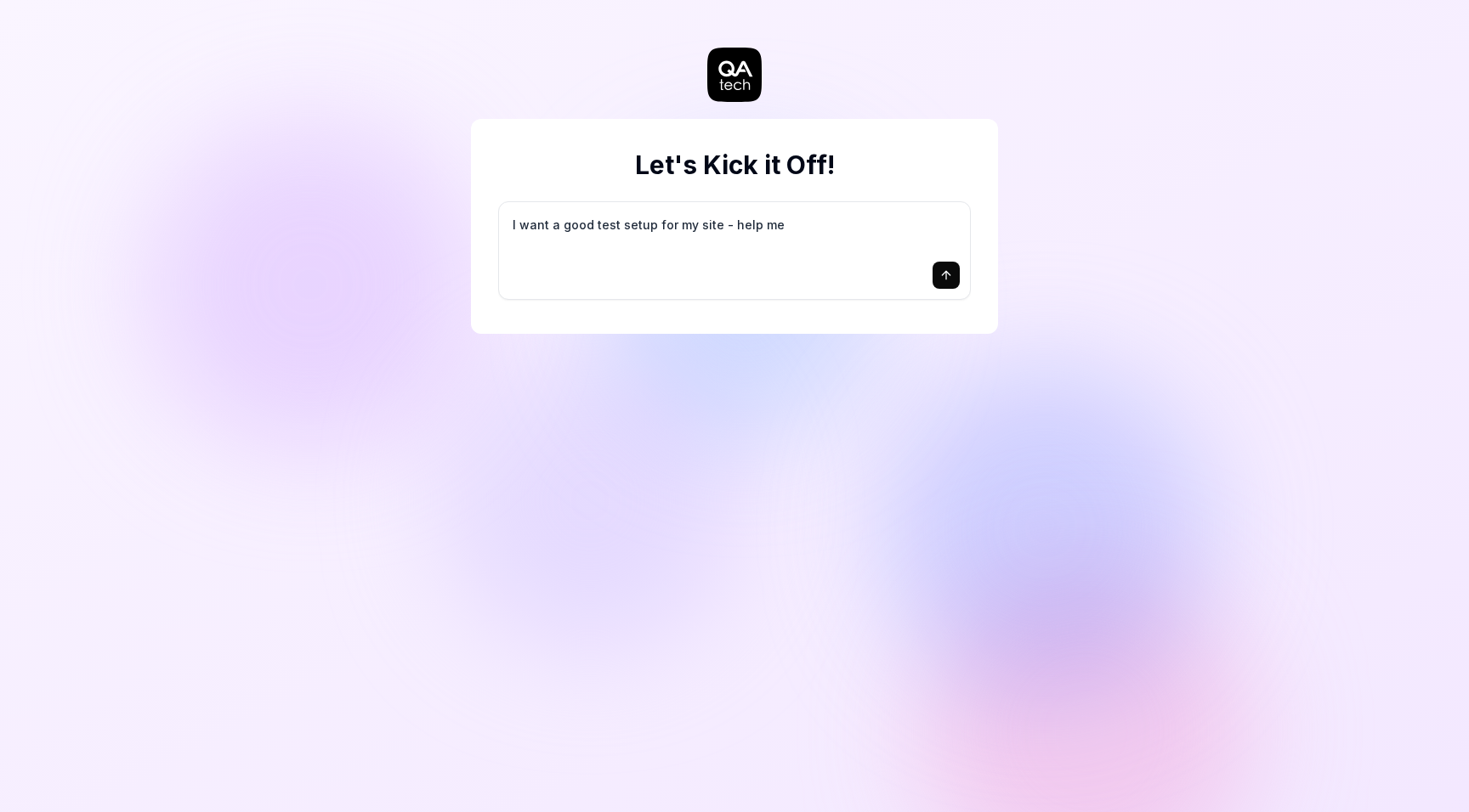
type textarea "I want a good test setup for my site - help me c"
type textarea "*"
type textarea "I want a good test setup for my site - help me cr"
type textarea "*"
type textarea "I want a good test setup for my site - help me cre"
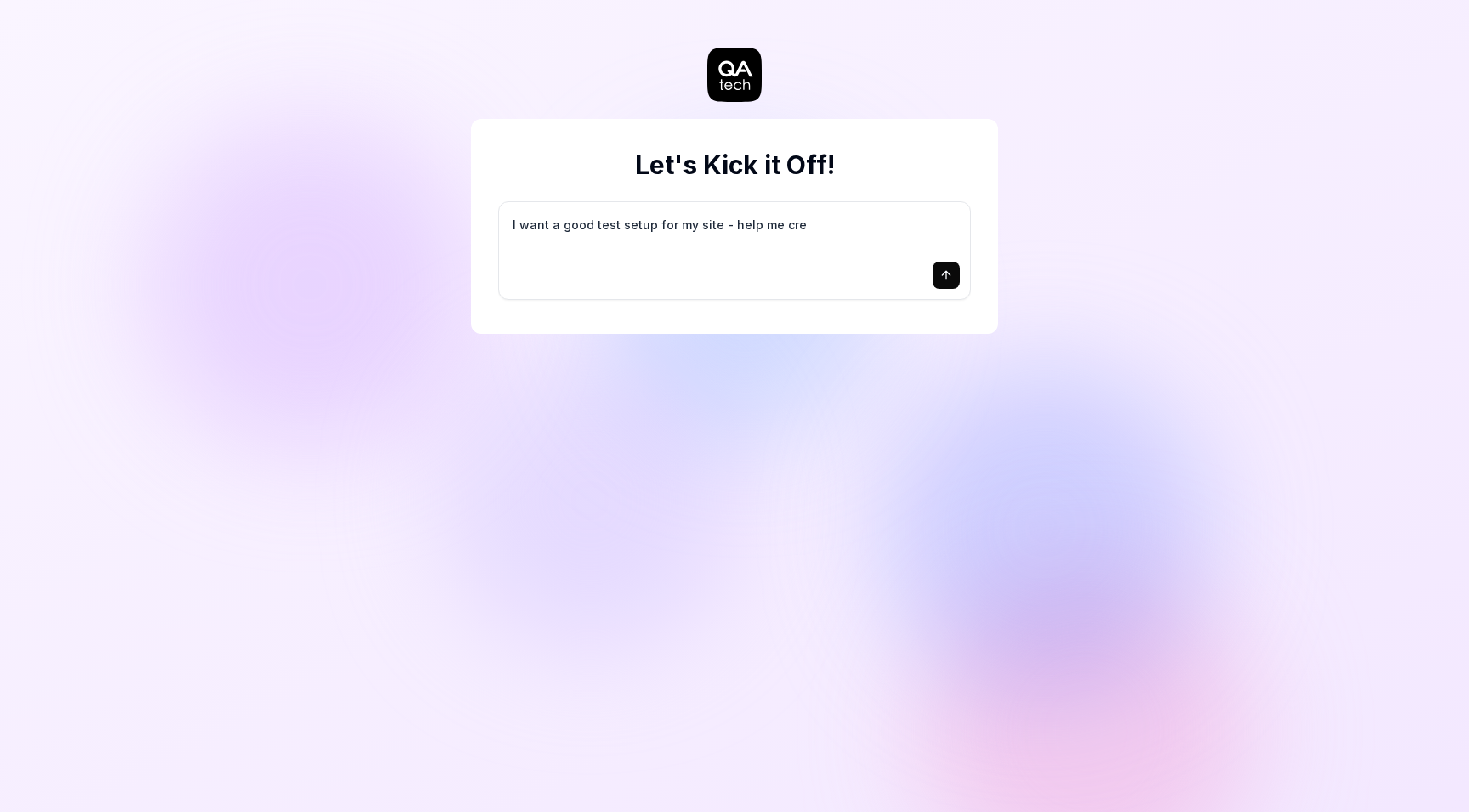
type textarea "*"
type textarea "I want a good test setup for my site - help me crea"
type textarea "*"
type textarea "I want a good test setup for my site - help me creat"
type textarea "*"
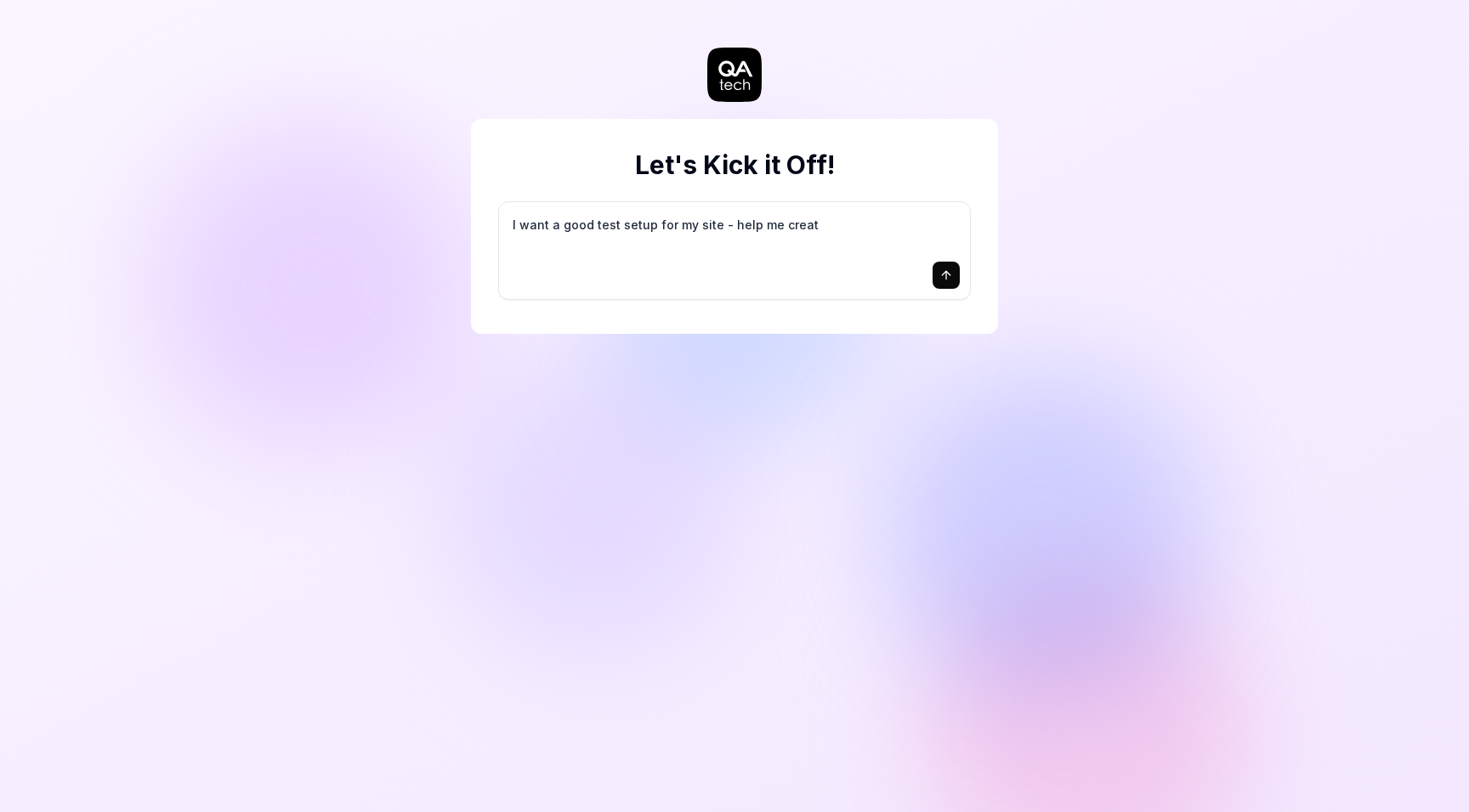
type textarea "I want a good test setup for my site - help me create"
type textarea "*"
type textarea "I want a good test setup for my site - help me create"
type textarea "*"
type textarea "I want a good test setup for my site - help me create t"
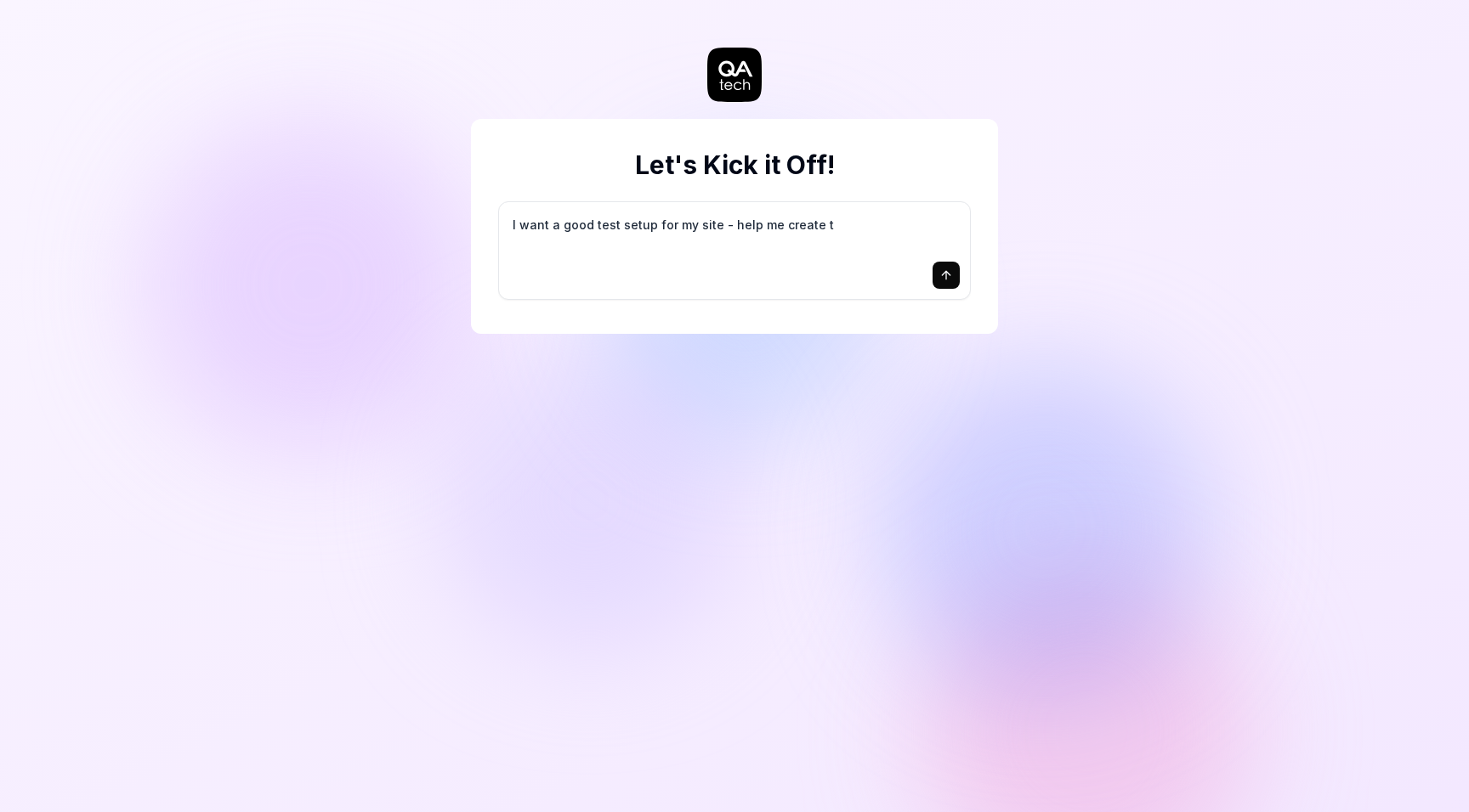
type textarea "*"
type textarea "I want a good test setup for my site - help me create th"
type textarea "*"
type textarea "I want a good test setup for my site - help me create the"
type textarea "*"
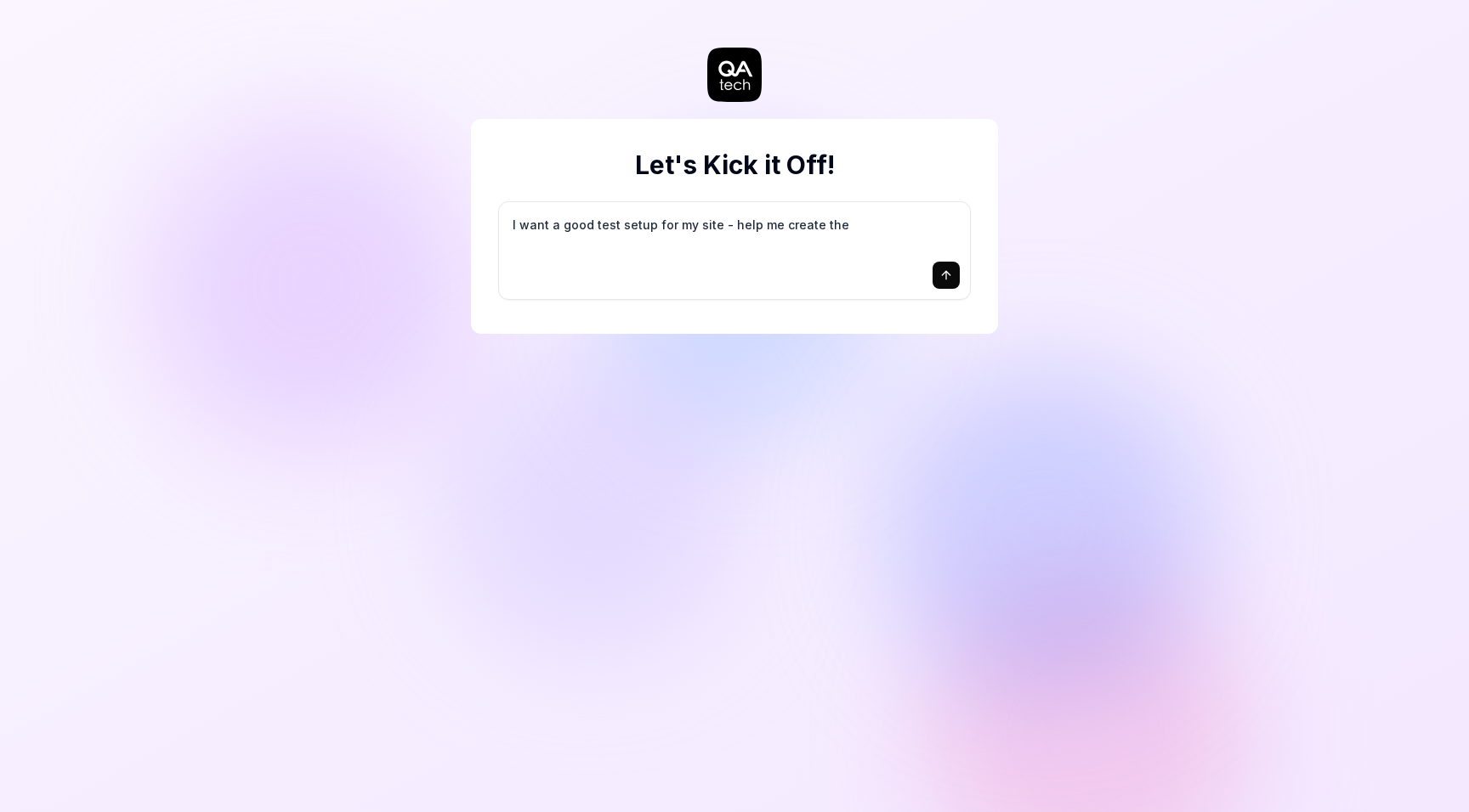
type textarea "I want a good test setup for my site - help me create the"
type textarea "*"
type textarea "I want a good test setup for my site - help me create the f"
type textarea "*"
type textarea "I want a good test setup for my site - help me create the fi"
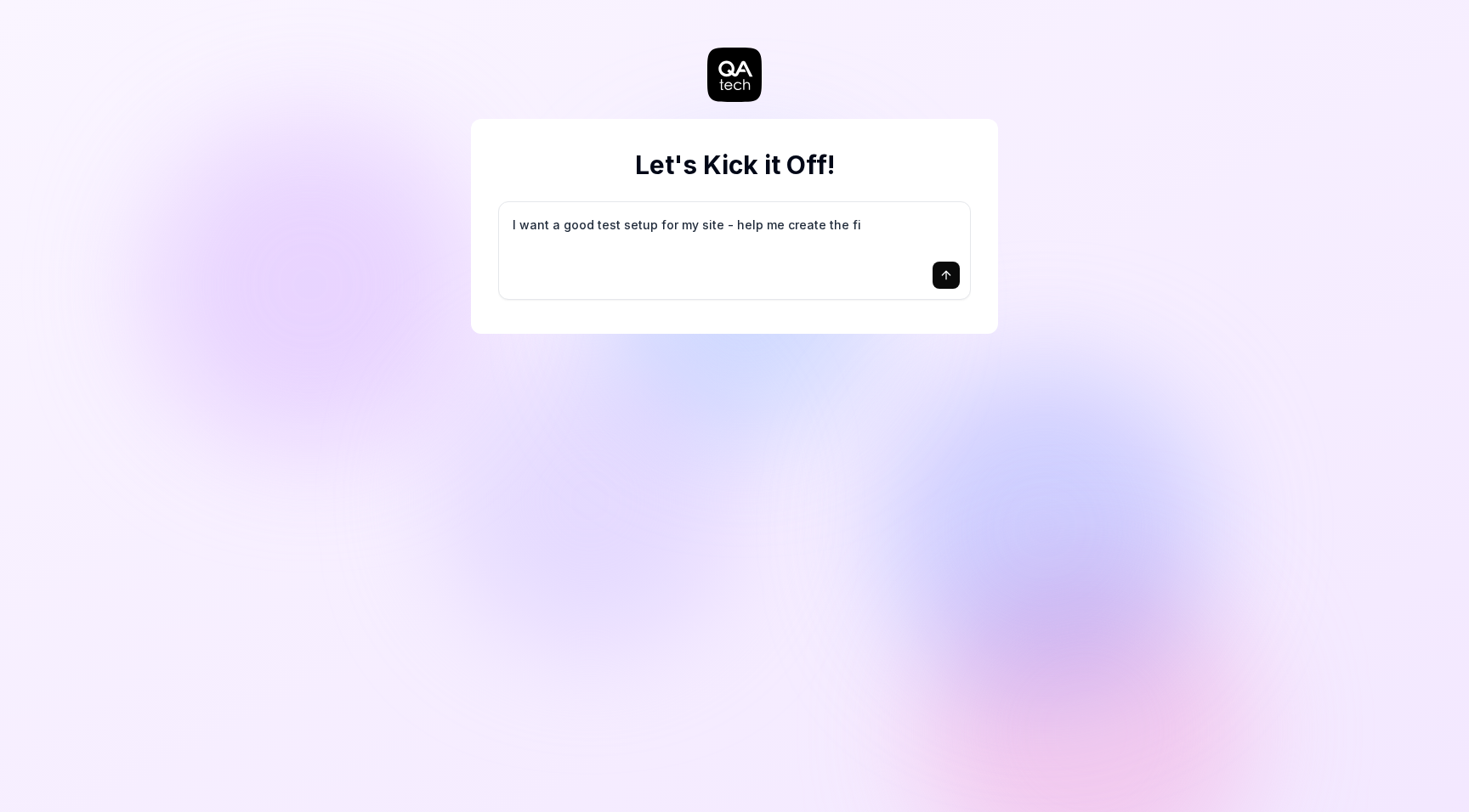
type textarea "*"
type textarea "I want a good test setup for my site - help me create the fir"
type textarea "*"
type textarea "I want a good test setup for my site - help me create the firs"
type textarea "*"
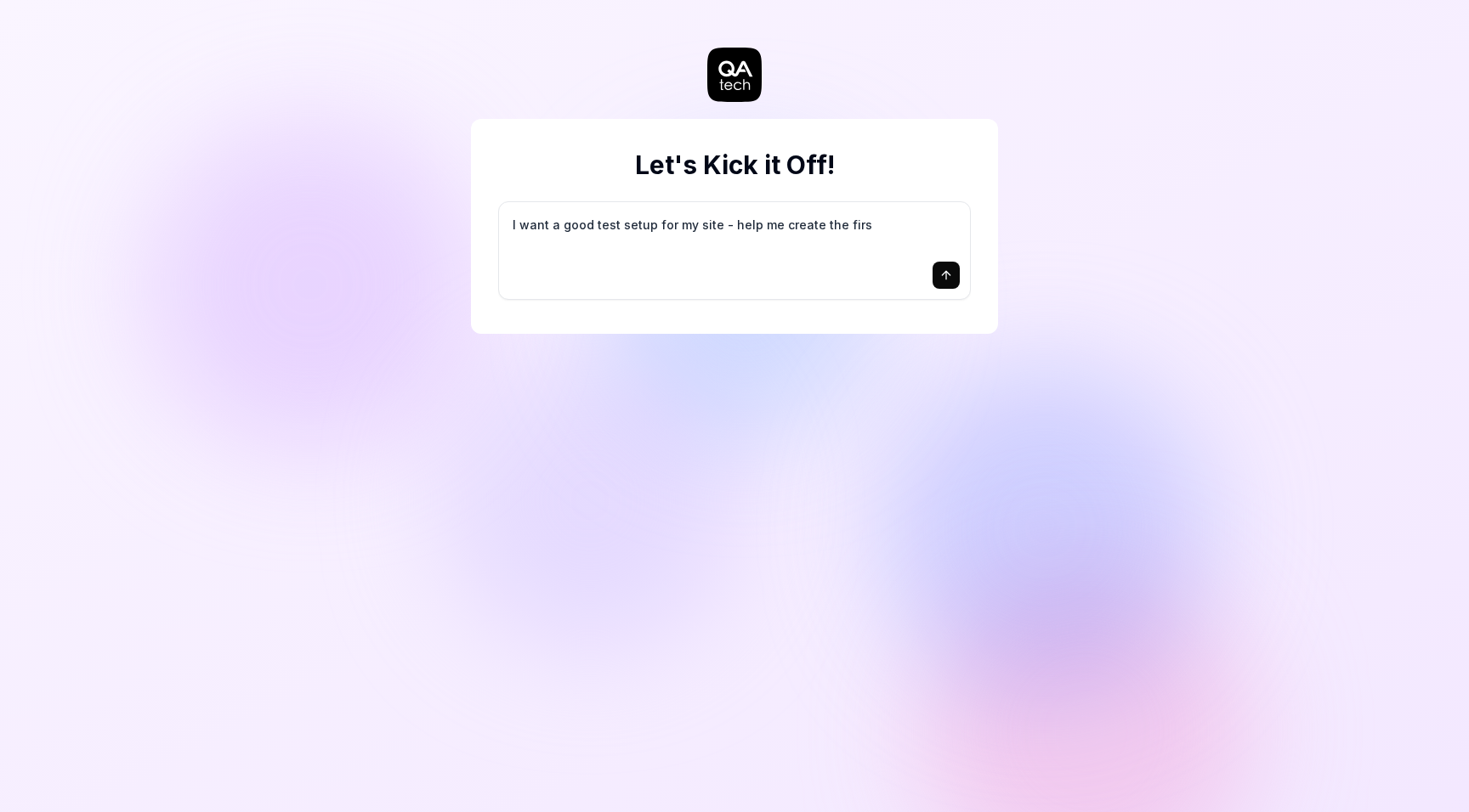
type textarea "I want a good test setup for my site - help me create the first"
type textarea "*"
type textarea "I want a good test setup for my site - help me create the first"
type textarea "*"
type textarea "I want a good test setup for my site - help me create the first 3"
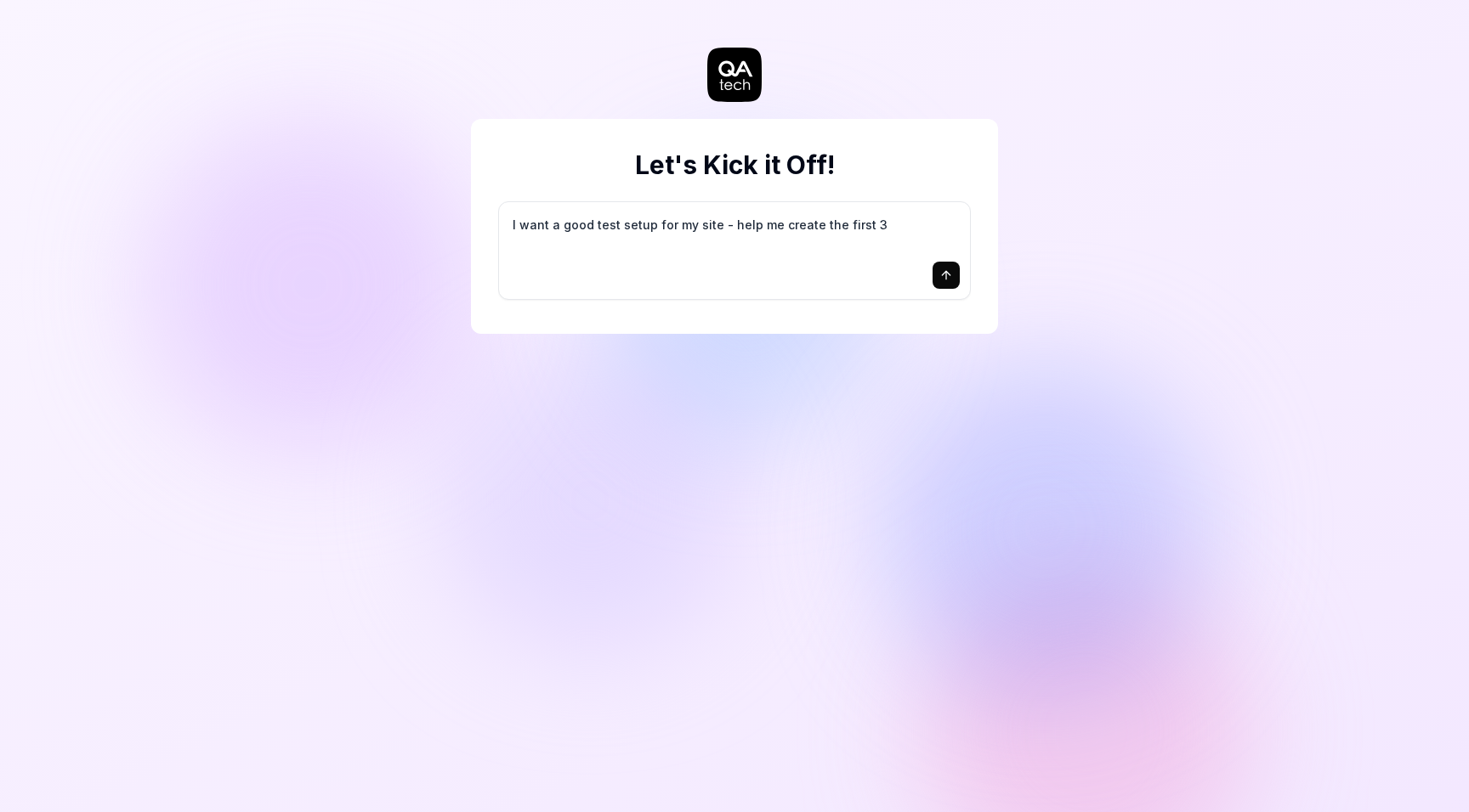
type textarea "*"
type textarea "I want a good test setup for my site - help me create the first 3-"
type textarea "*"
type textarea "I want a good test setup for my site - help me create the first 3-5"
type textarea "*"
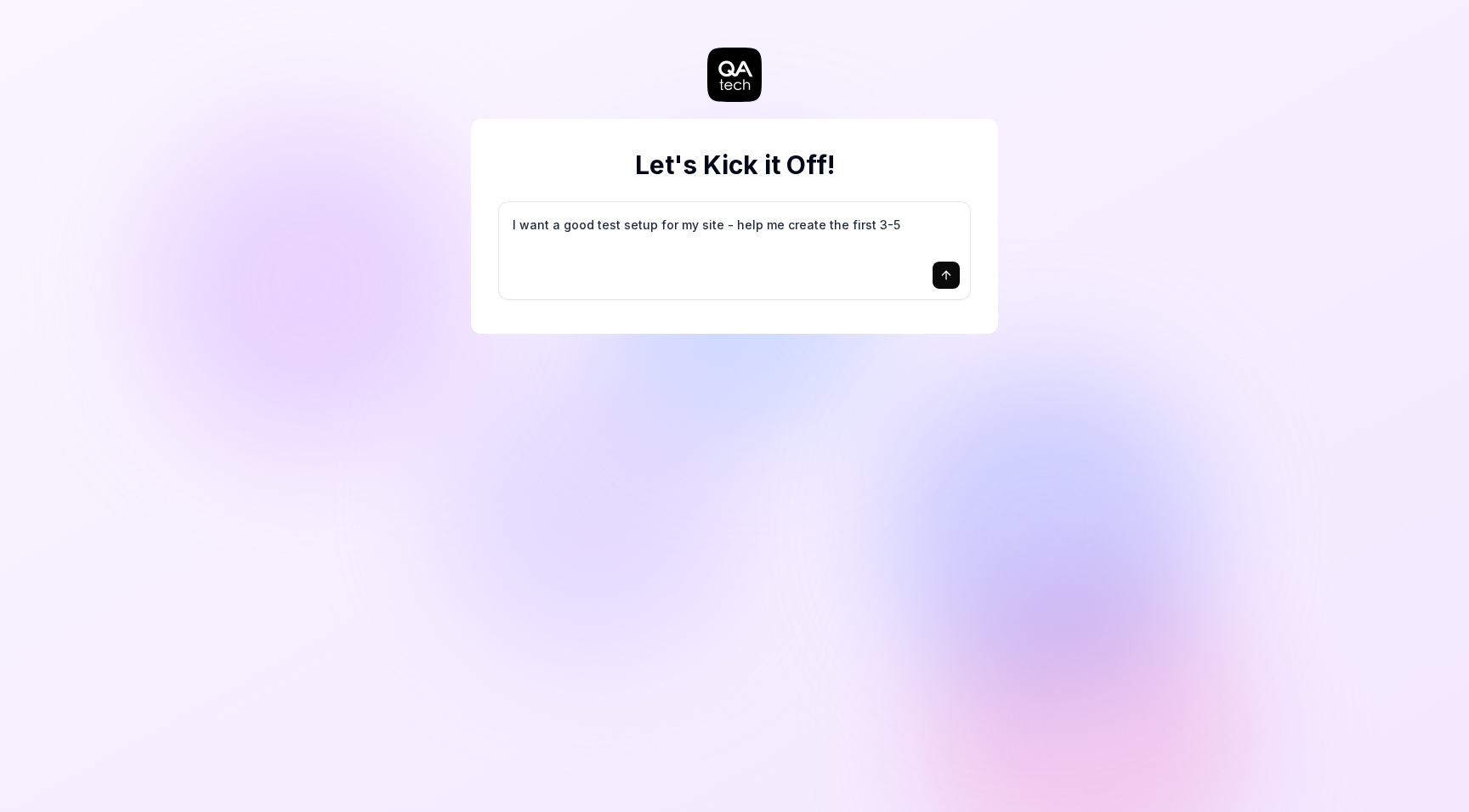
type textarea "I want a good test setup for my site - help me create the first 3-5"
type textarea "*"
type textarea "I want a good test setup for my site - help me create the first 3-5 t"
type textarea "*"
type textarea "I want a good test setup for my site - help me create the first 3-5 te"
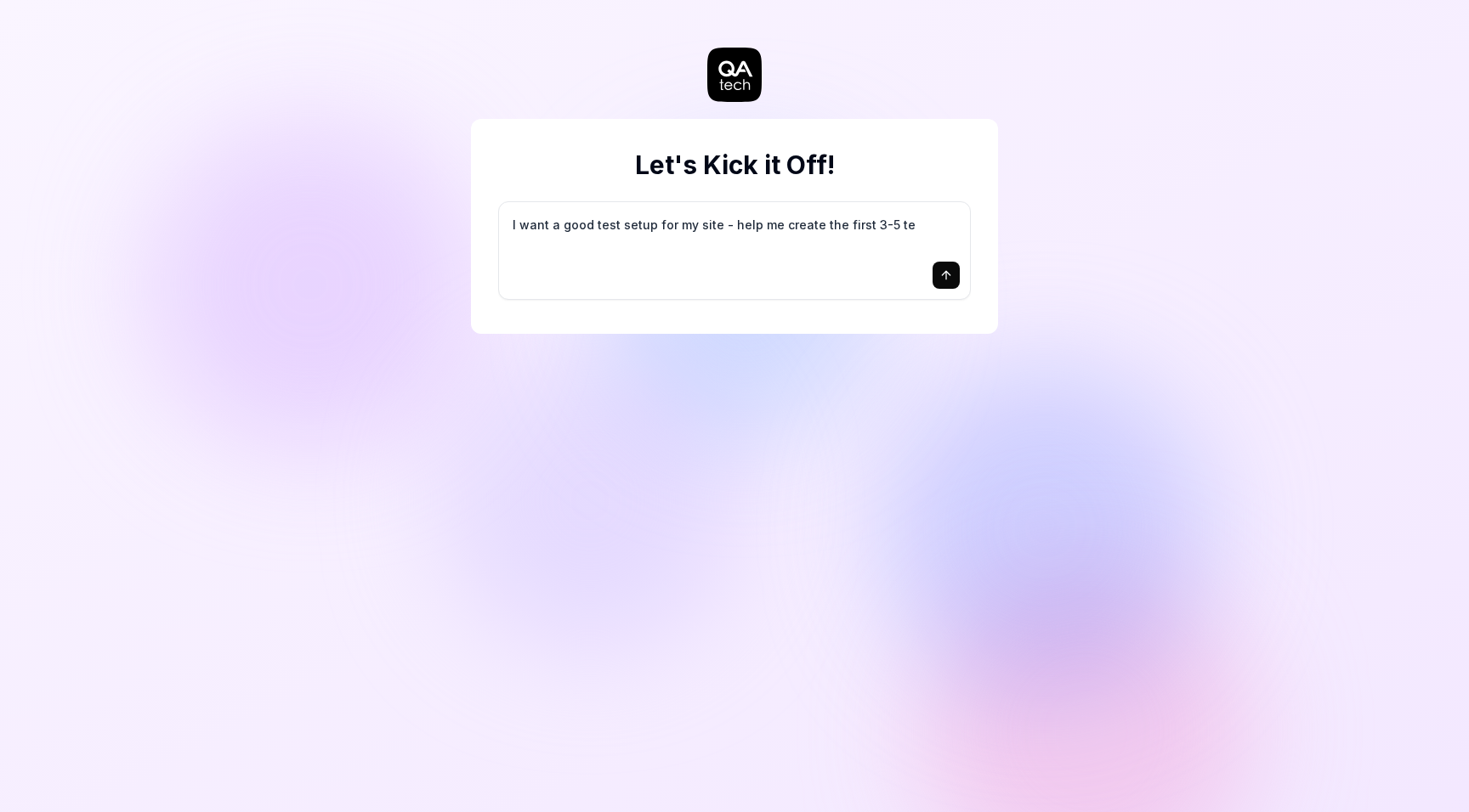
type textarea "*"
type textarea "I want a good test setup for my site - help me create the first 3-5 tes"
type textarea "*"
type textarea "I want a good test setup for my site - help me create the first 3-5 test"
type textarea "*"
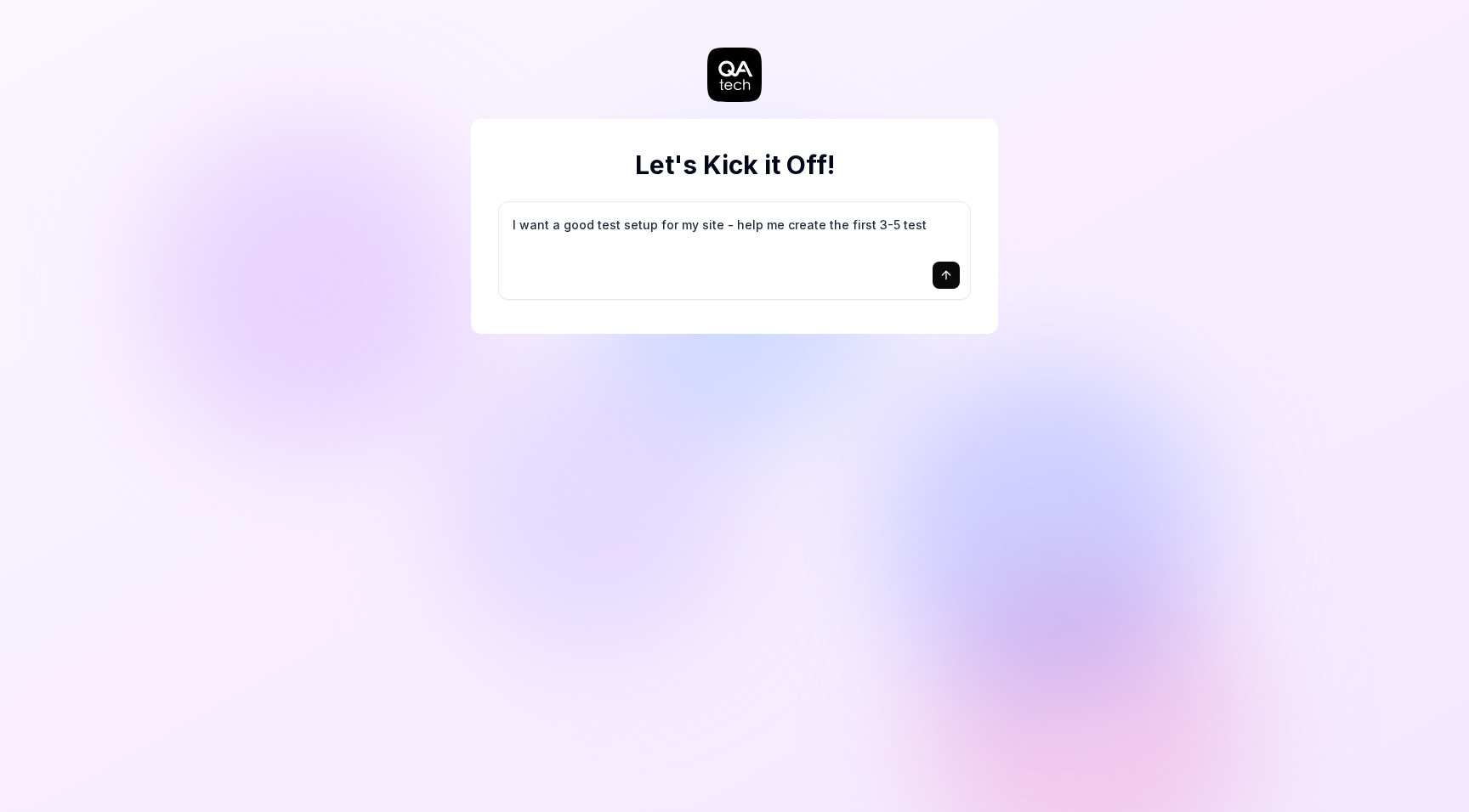
type textarea "I want a good test setup for my site - help me create the first 3-5 test"
type textarea "*"
type textarea "I want a good test setup for my site - help me create the first 3-5 test c"
type textarea "*"
type textarea "I want a good test setup for my site - help me create the first 3-5 test ca"
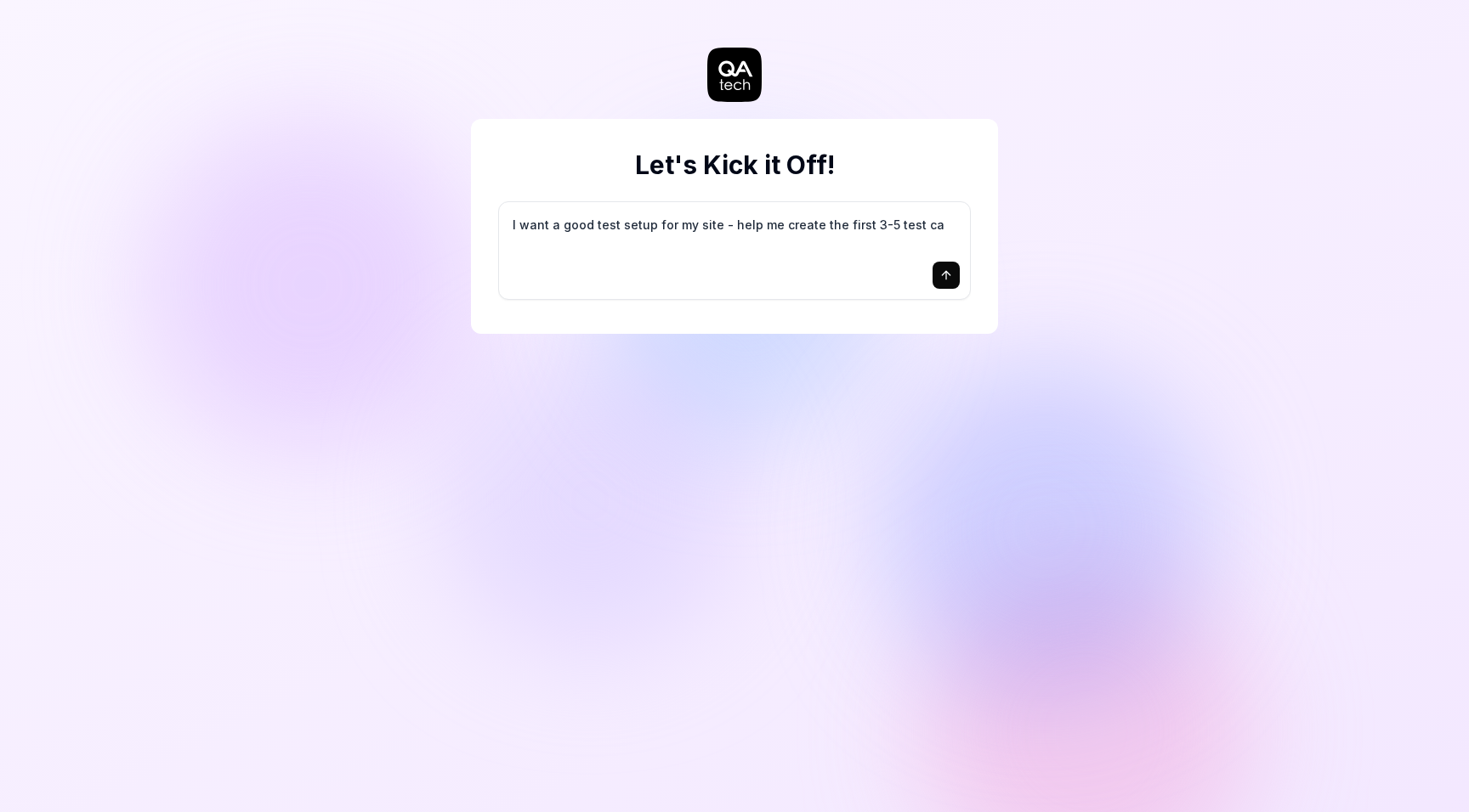
type textarea "*"
type textarea "I want a good test setup for my site - help me create the first 3-5 test cas"
type textarea "*"
type textarea "I want a good test setup for my site - help me create the first 3-5 test case"
type textarea "*"
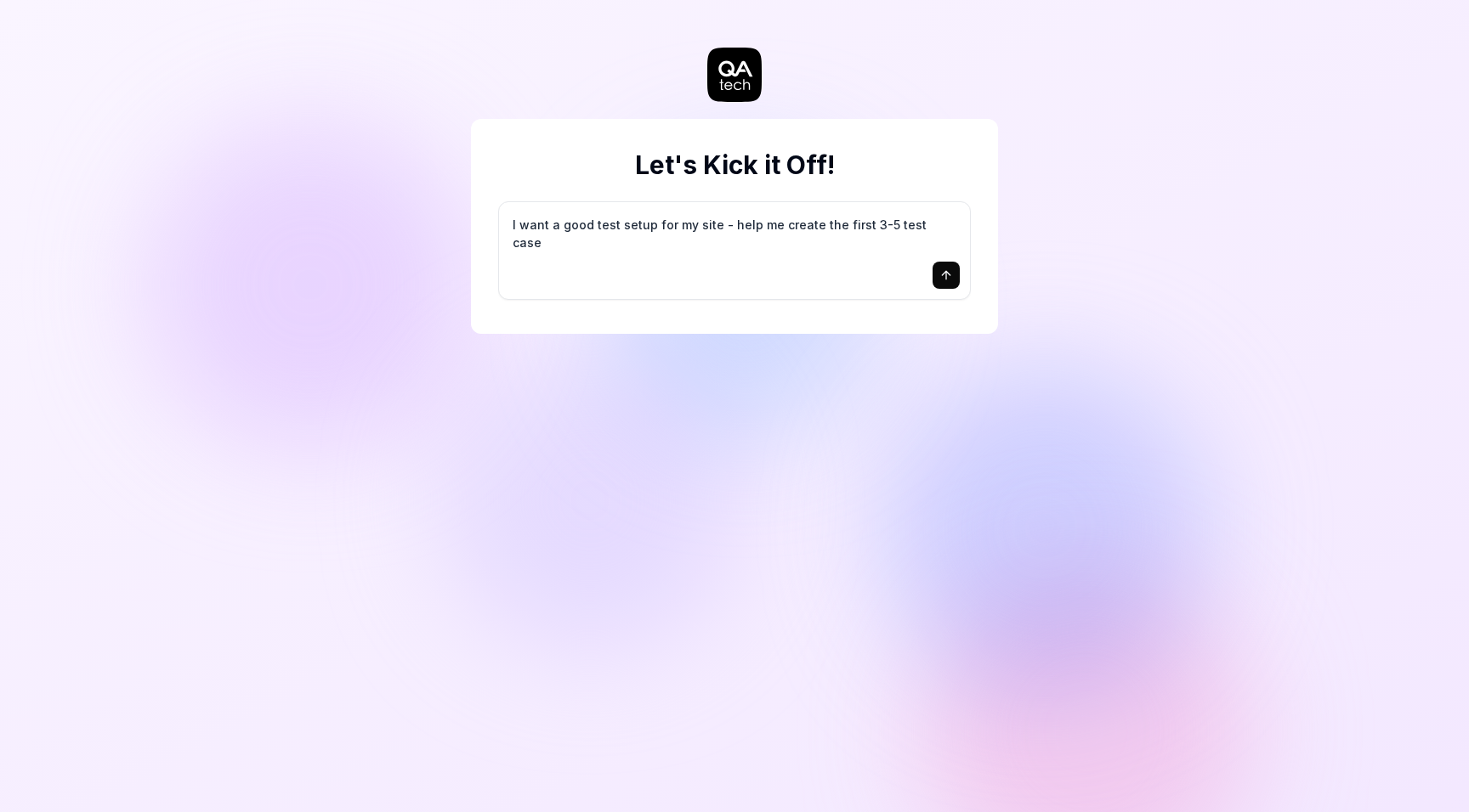
type textarea "I want a good test setup for my site - help me create the first 3-5 test cases"
click at [905, 246] on textarea "I want a good test setup for my site - help me create the first 3-5 test cases" at bounding box center [734, 233] width 451 height 42
click at [947, 276] on icon "submit" at bounding box center [946, 275] width 13 height 13
type textarea "*"
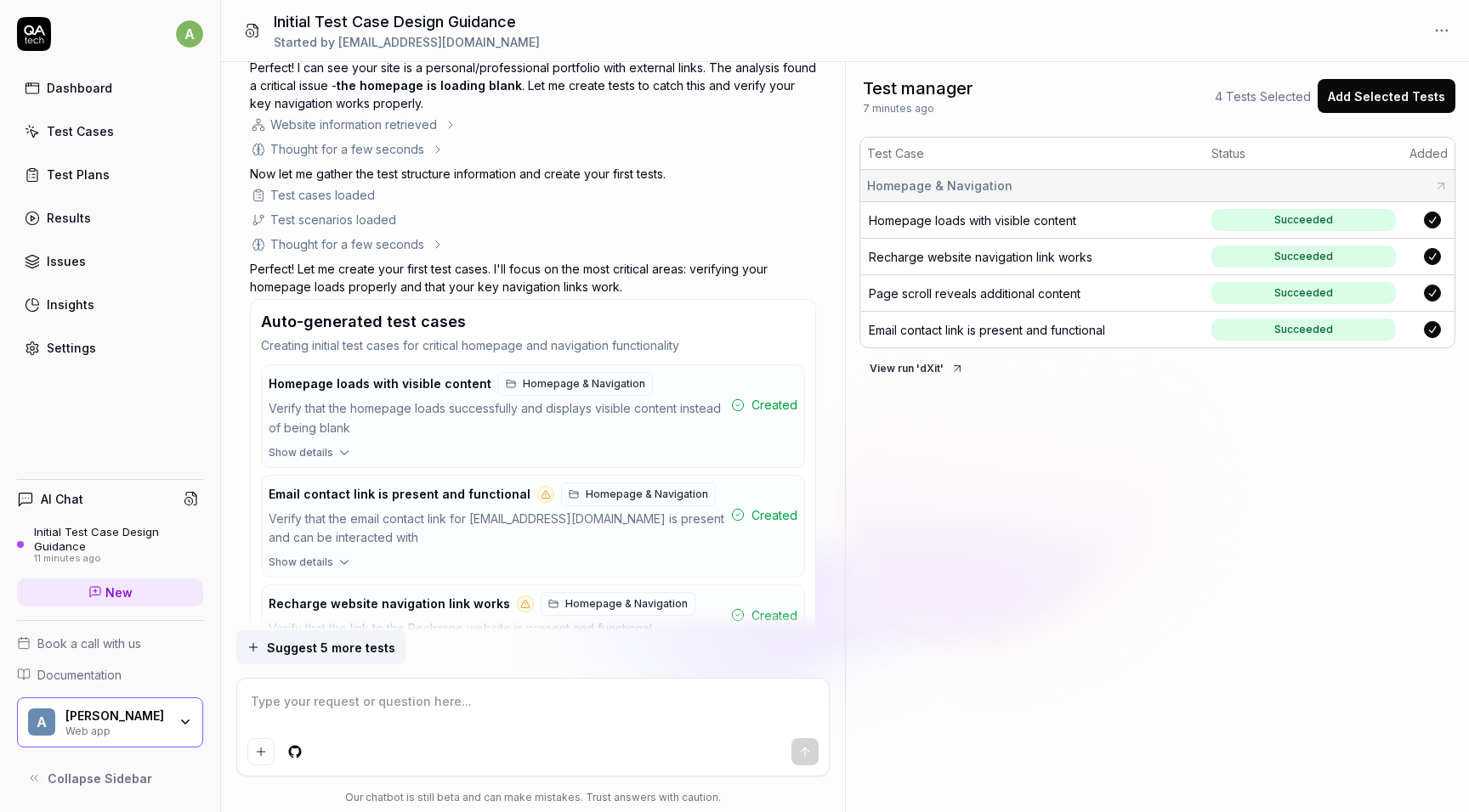
scroll to position [351, 0]
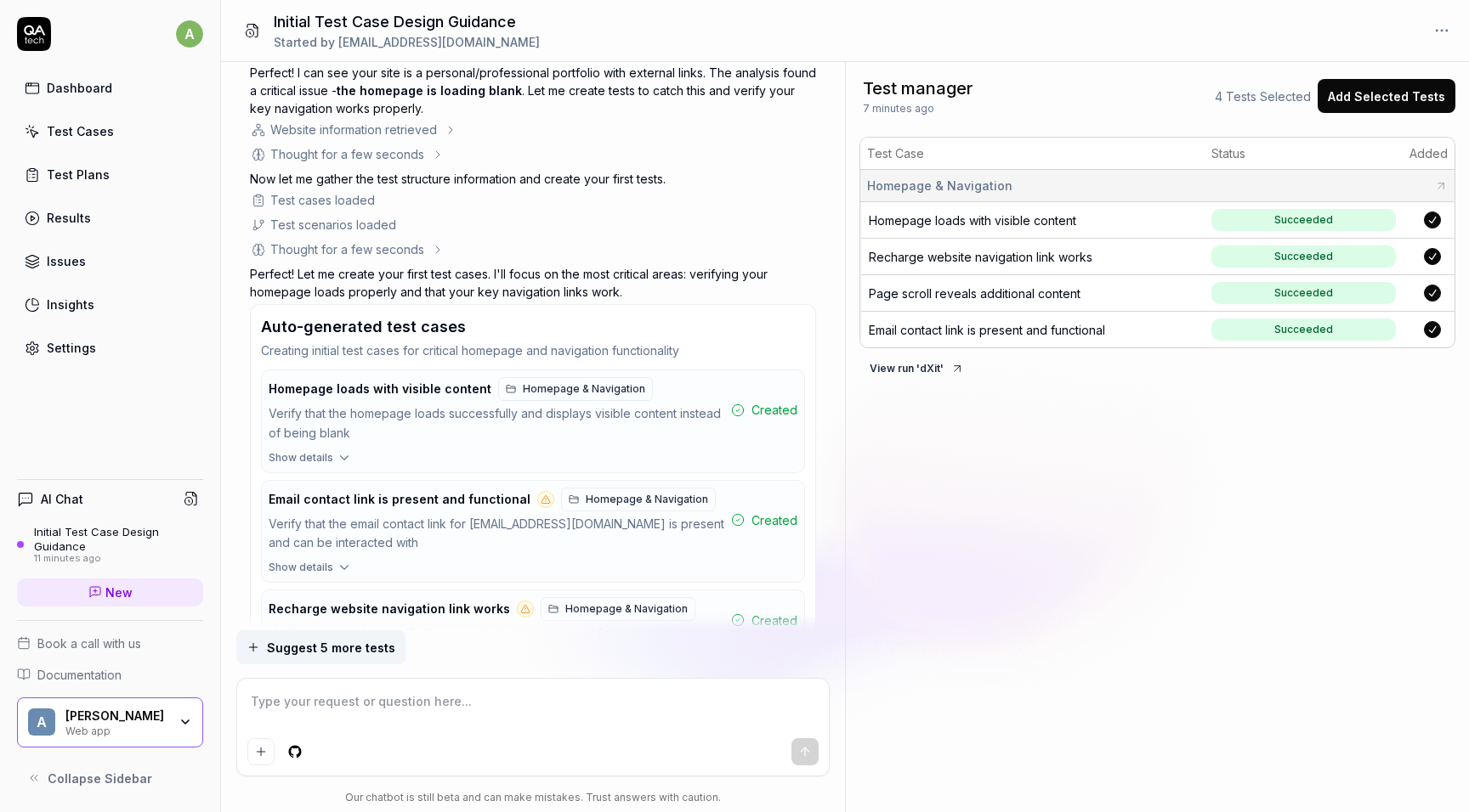
type textarea "*"
click at [1439, 25] on html "a Dashboard Test Cases Test Plans Results Issues Insights Settings AI Chat Init…" at bounding box center [734, 406] width 1469 height 812
click at [1152, 38] on html "a Dashboard Test Cases Test Plans Results Issues Insights Settings AI Chat Init…" at bounding box center [734, 406] width 1469 height 812
click at [80, 185] on link "Test Plans" at bounding box center [110, 174] width 186 height 33
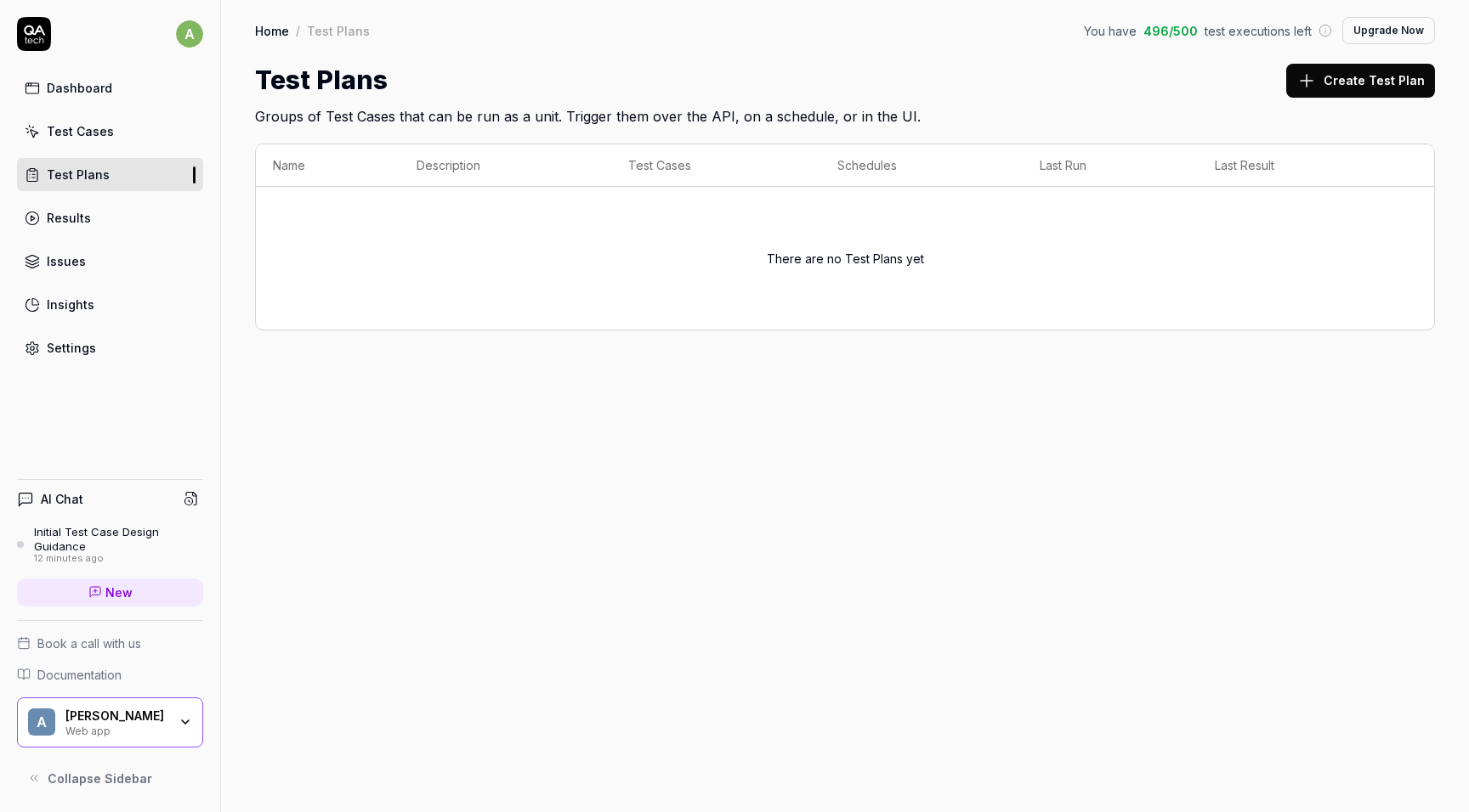
click at [77, 215] on div "Results" at bounding box center [68, 217] width 44 height 18
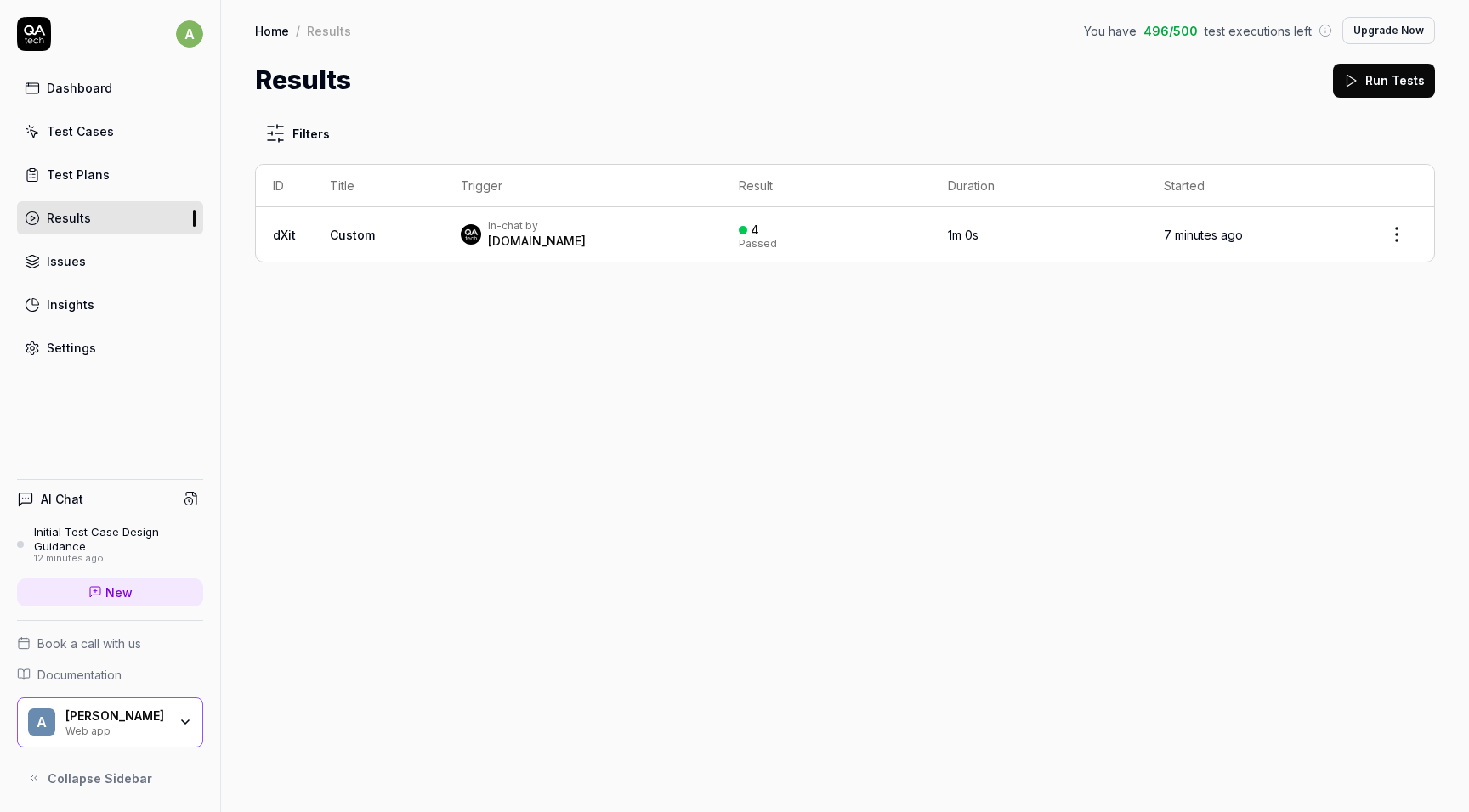
click at [86, 262] on link "Issues" at bounding box center [110, 261] width 186 height 33
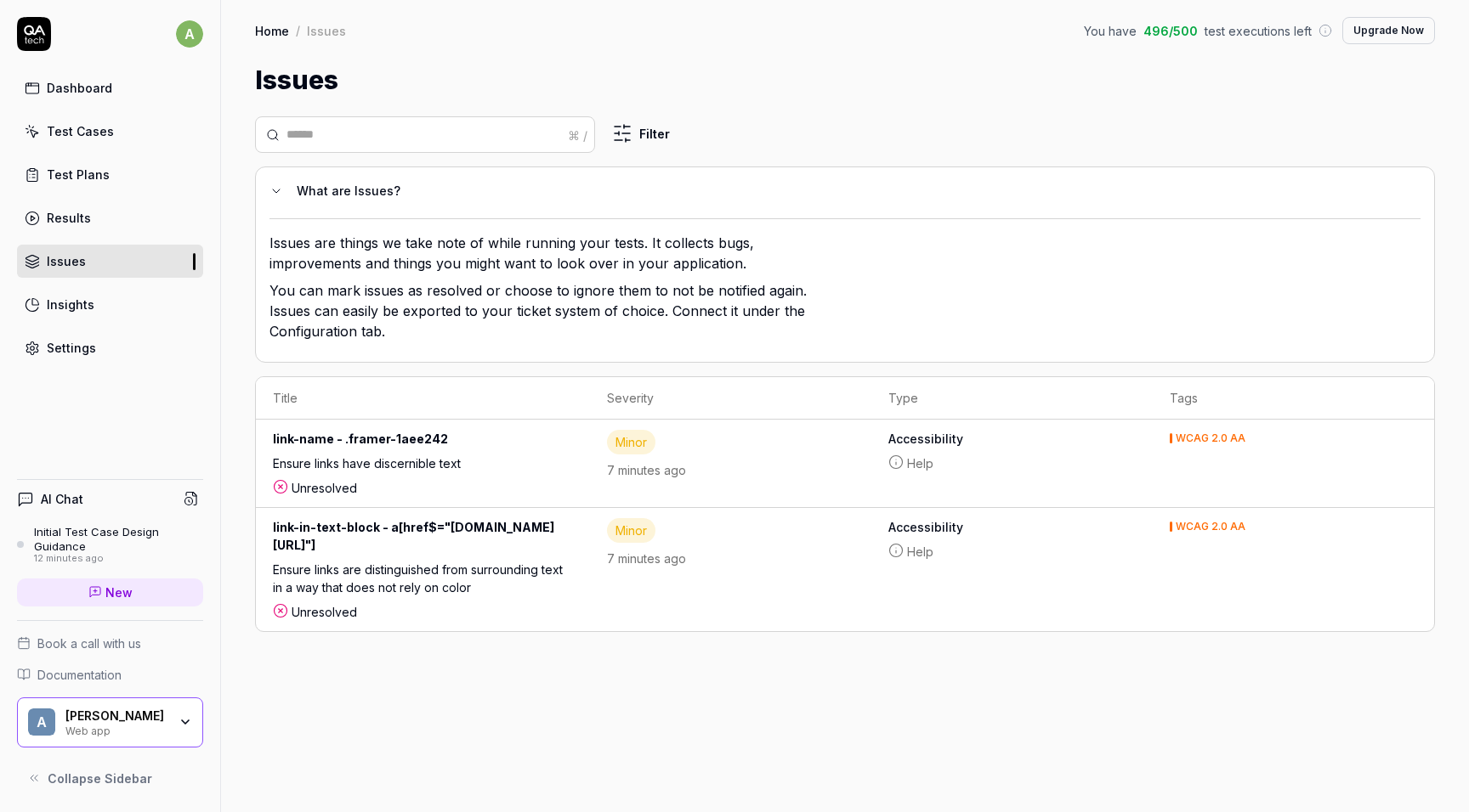
click at [1013, 457] on link "Help" at bounding box center [1012, 463] width 248 height 18
click at [1011, 548] on link "Help" at bounding box center [1012, 551] width 248 height 18
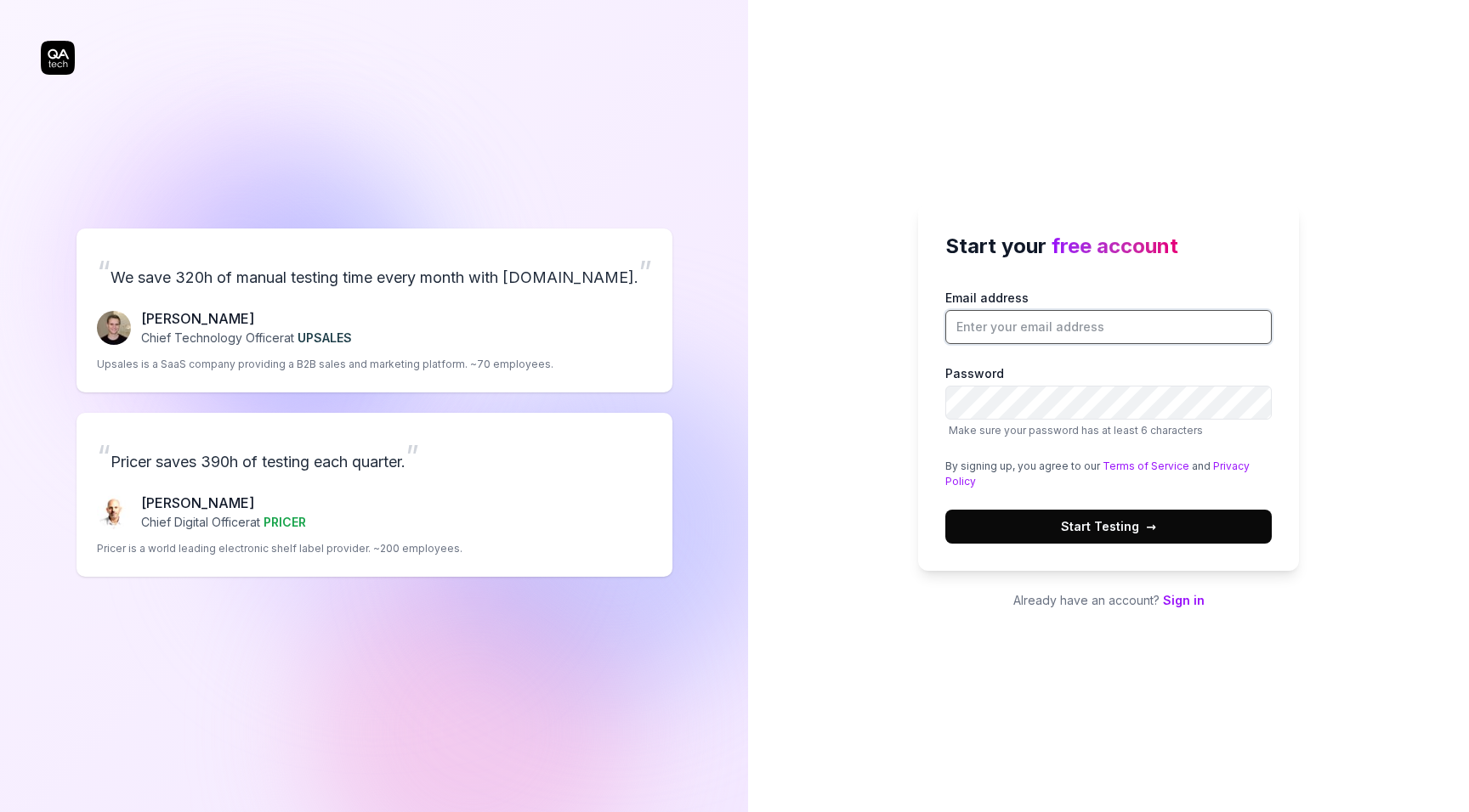
click at [1068, 326] on input "Email address" at bounding box center [1109, 327] width 327 height 34
type input "[EMAIL_ADDRESS][DOMAIN_NAME]"
click at [1168, 178] on div "Start your free account Email address [EMAIL_ADDRESS][DOMAIN_NAME] Password Mak…" at bounding box center [1108, 406] width 721 height 812
click at [1183, 604] on link "Sign in" at bounding box center [1184, 600] width 42 height 14
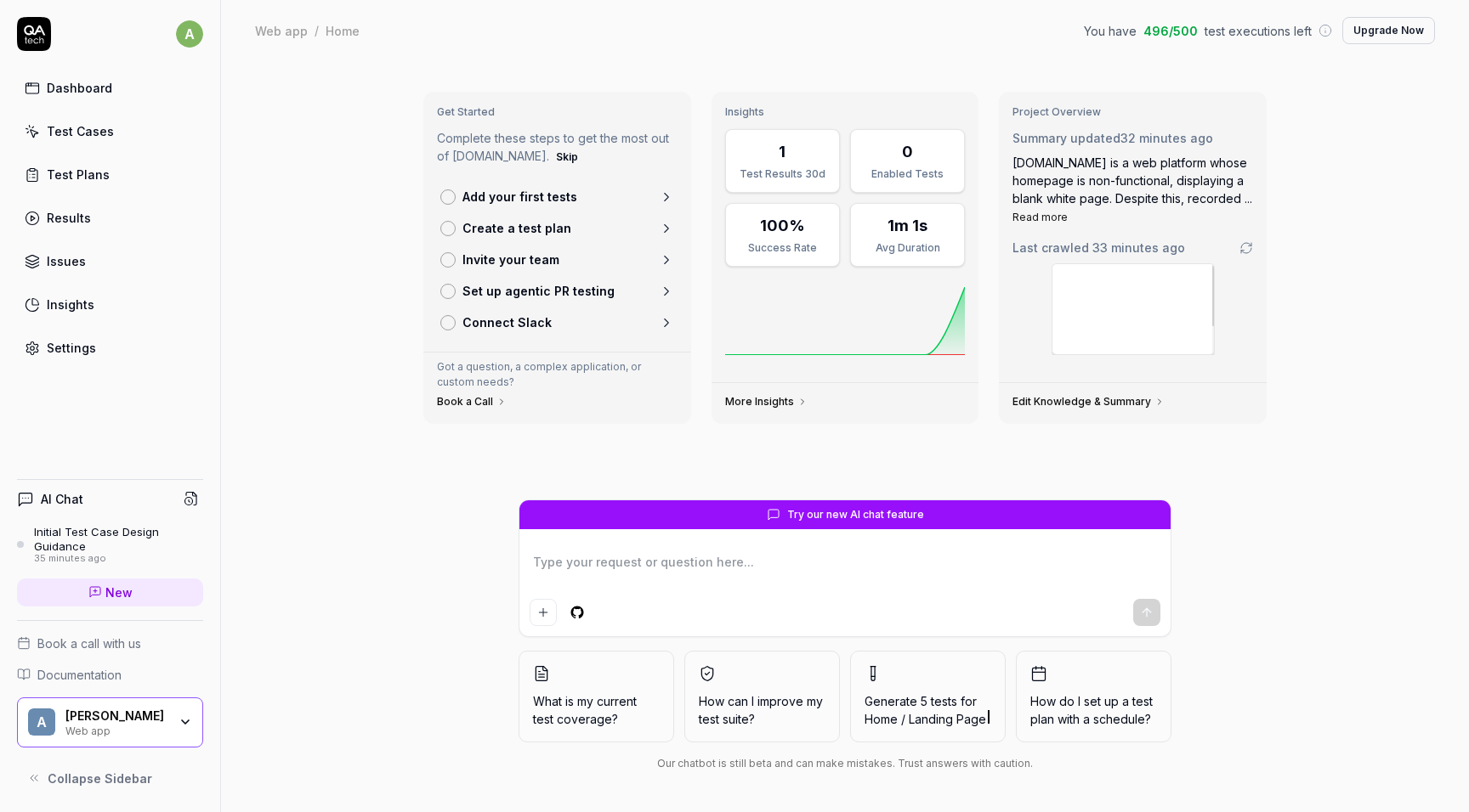
type textarea "*"
click at [71, 213] on div "Results" at bounding box center [68, 217] width 44 height 18
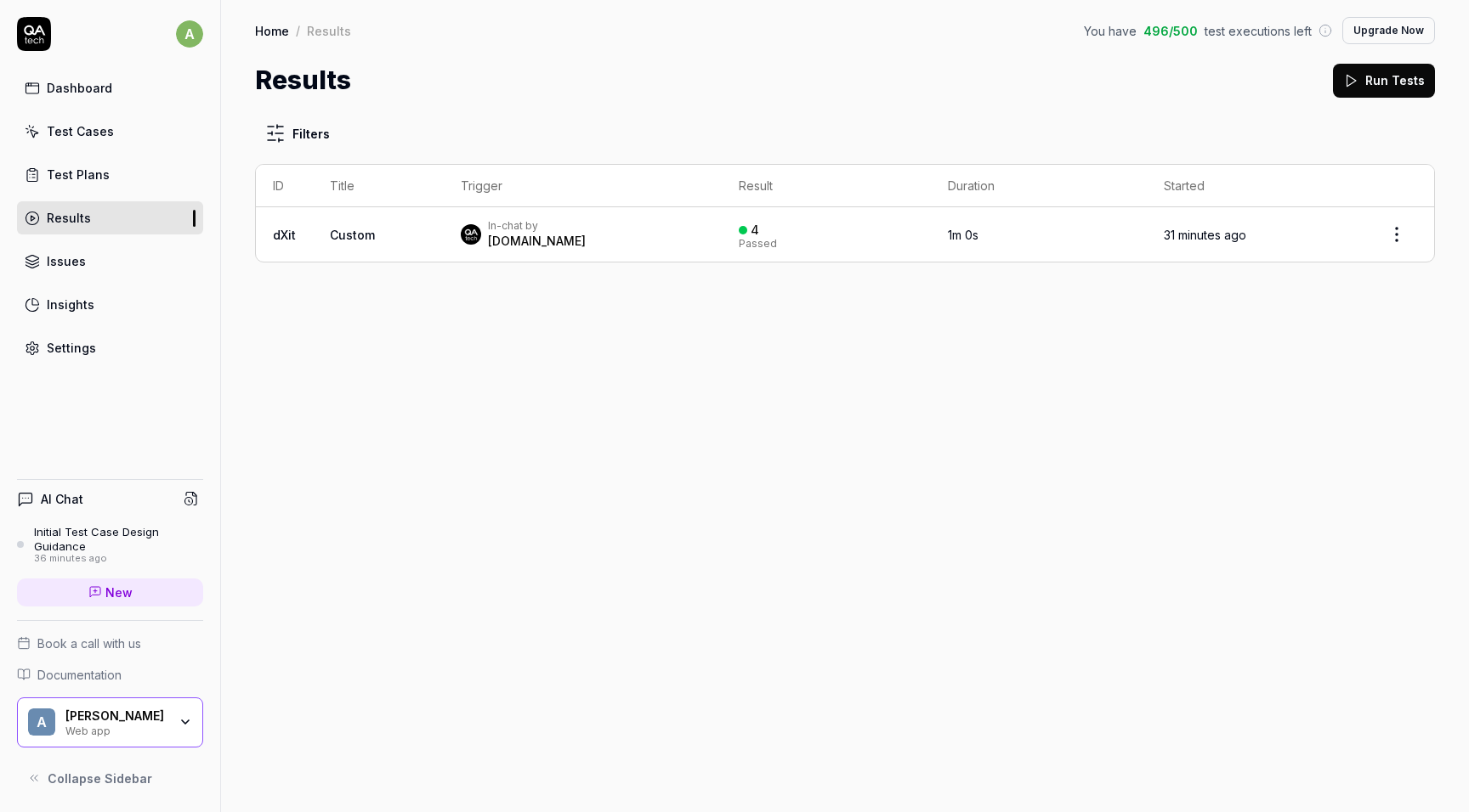
click at [83, 178] on div "Test Plans" at bounding box center [77, 174] width 63 height 18
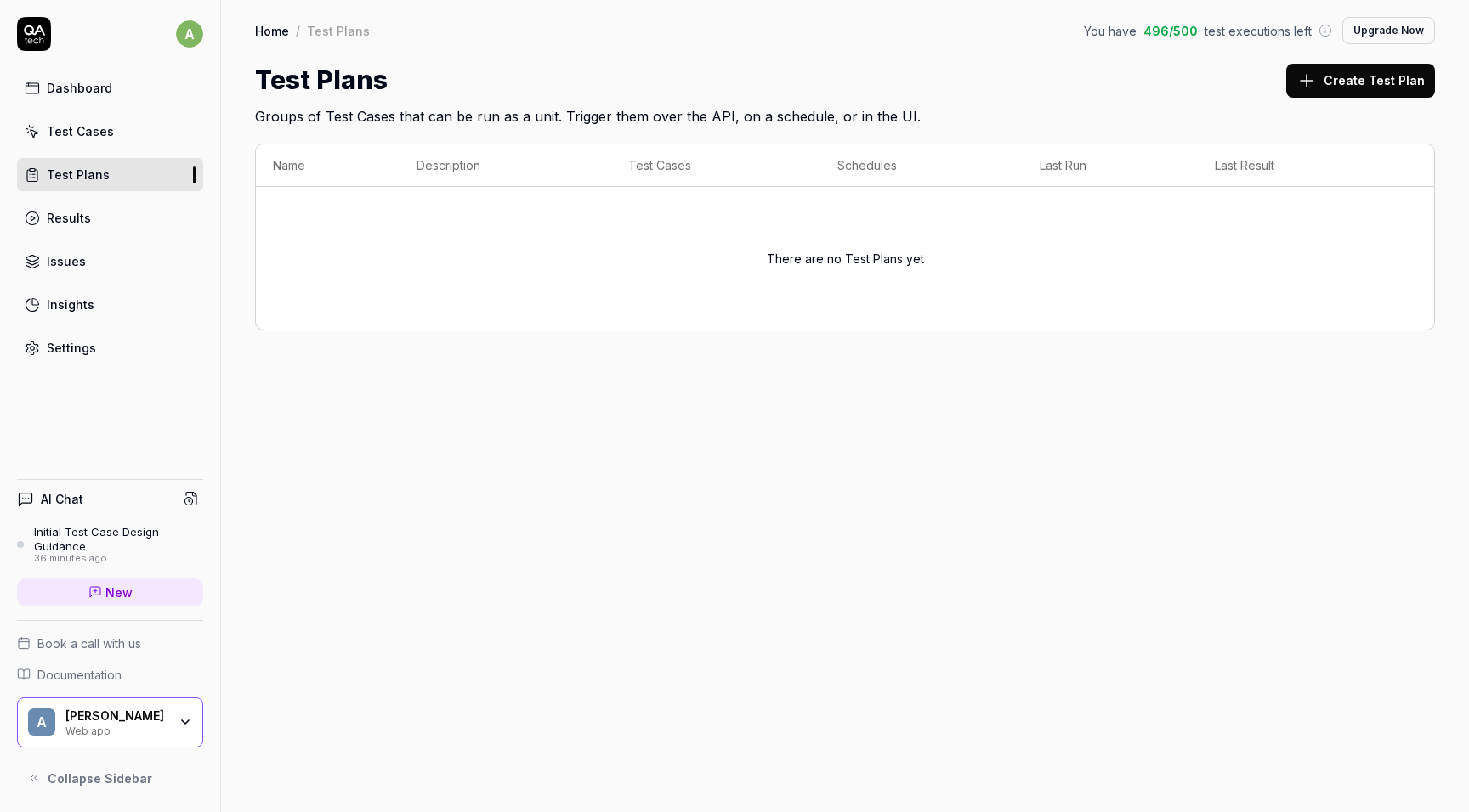
click at [65, 299] on div "Insights" at bounding box center [70, 304] width 47 height 18
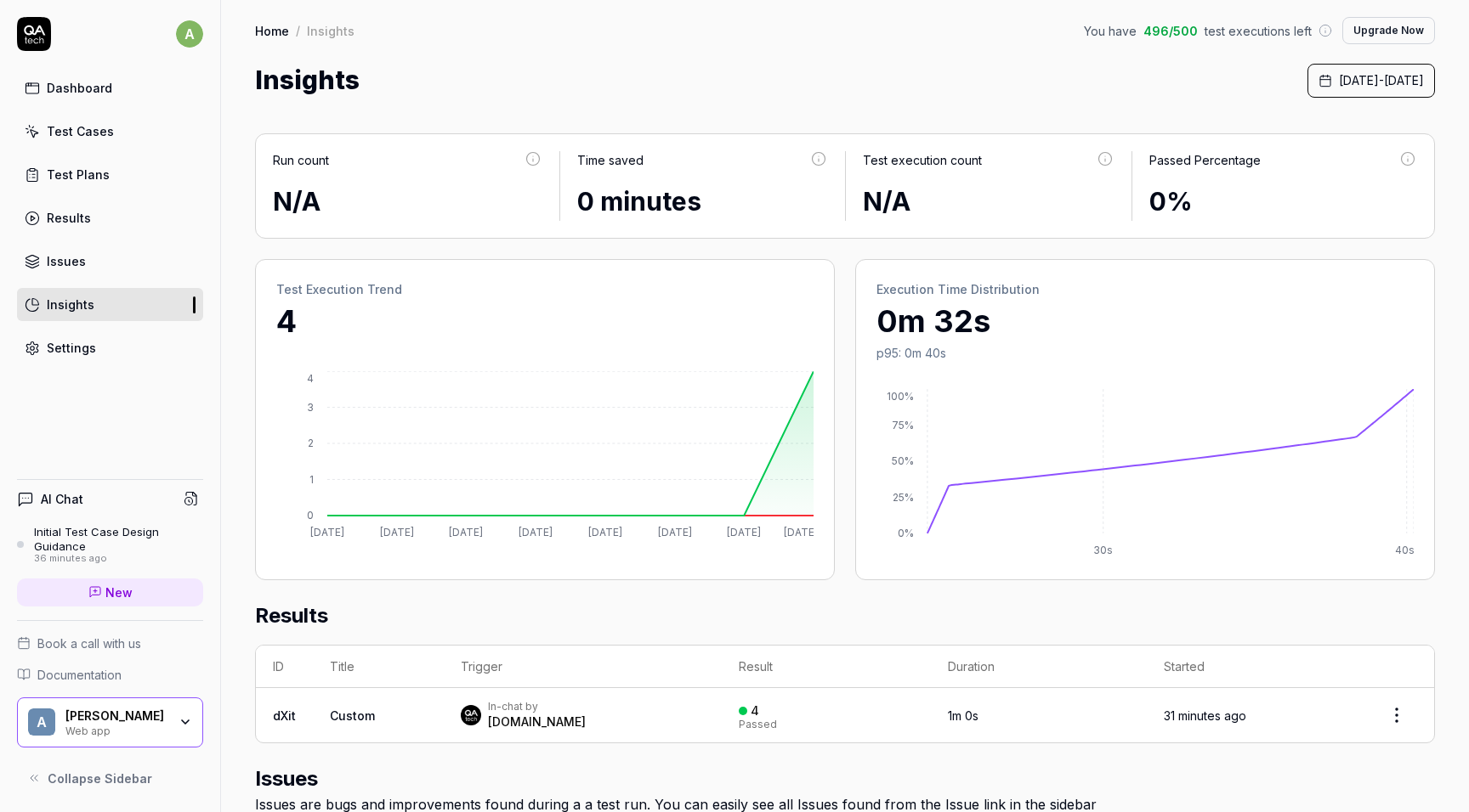
scroll to position [465, 0]
